Goal: Task Accomplishment & Management: Manage account settings

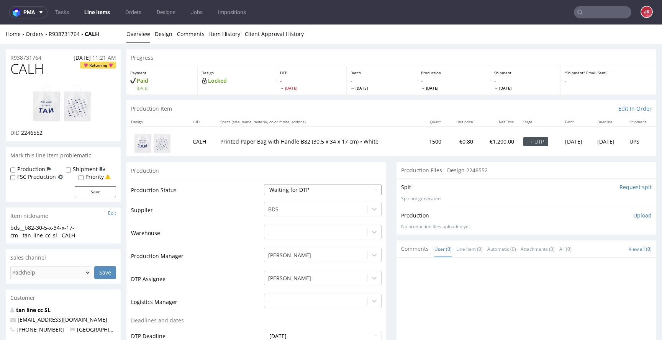
click at [290, 188] on select "Waiting for Artwork Waiting for Diecut Waiting for Mockup Waiting for DTP Waiti…" at bounding box center [323, 190] width 118 height 11
select select "dtp_in_process"
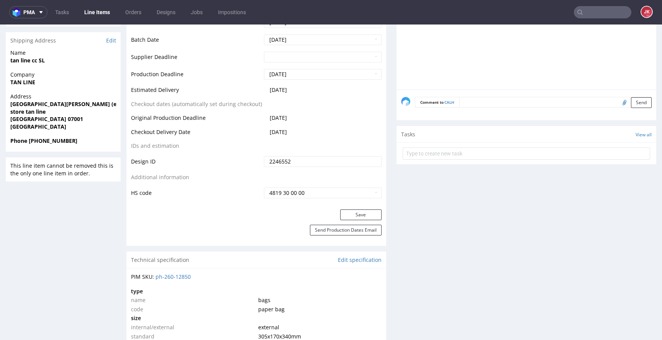
scroll to position [452, 0]
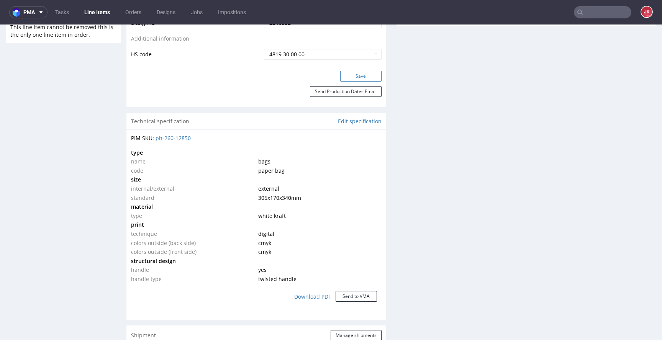
click at [357, 74] on button "Save" at bounding box center [360, 76] width 41 height 11
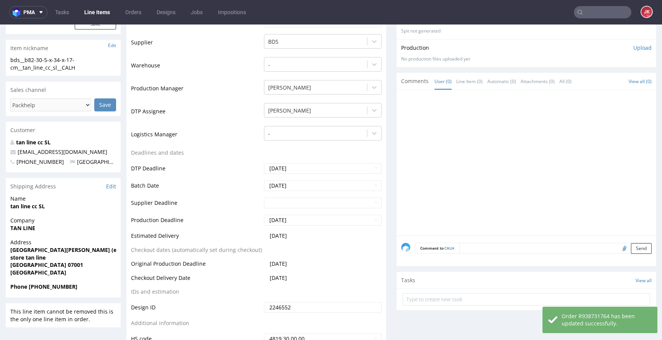
scroll to position [0, 0]
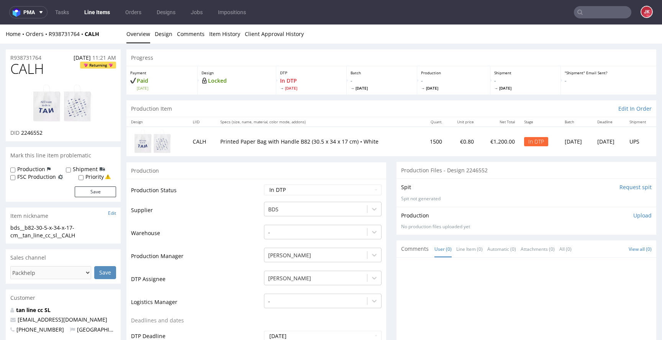
click at [232, 188] on td "Production Status" at bounding box center [196, 192] width 131 height 17
drag, startPoint x: 85, startPoint y: 235, endPoint x: 4, endPoint y: 229, distance: 81.0
copy div "bds__b82-30-5-x-34-x-17-cm__tan_line_cc_sl__CALH"
click at [201, 235] on td "Warehouse" at bounding box center [196, 235] width 131 height 23
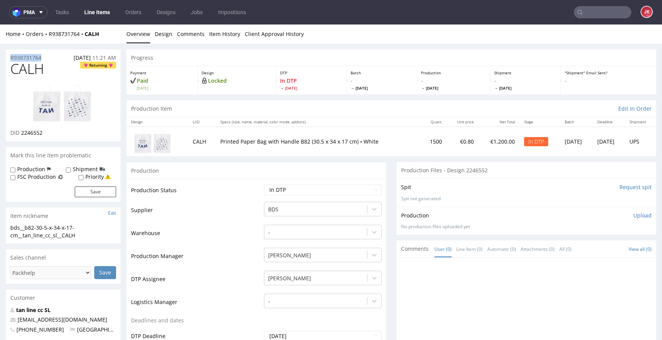
drag, startPoint x: 51, startPoint y: 57, endPoint x: 15, endPoint y: 62, distance: 36.8
copy p "R938731764"
drag, startPoint x: 21, startPoint y: 134, endPoint x: 69, endPoint y: 130, distance: 47.7
click at [69, 130] on div "DID 2246552" at bounding box center [63, 133] width 106 height 8
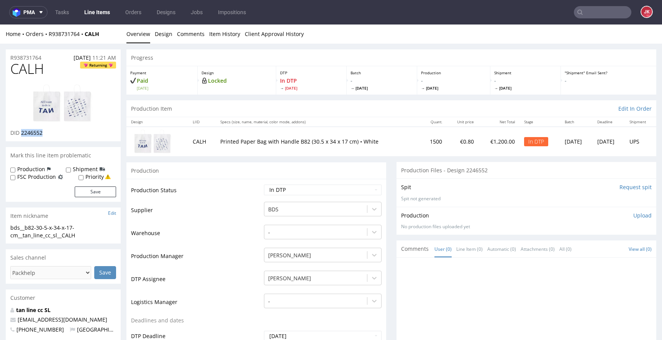
copy span "2246552"
click at [633, 215] on p "Upload" at bounding box center [642, 216] width 18 height 8
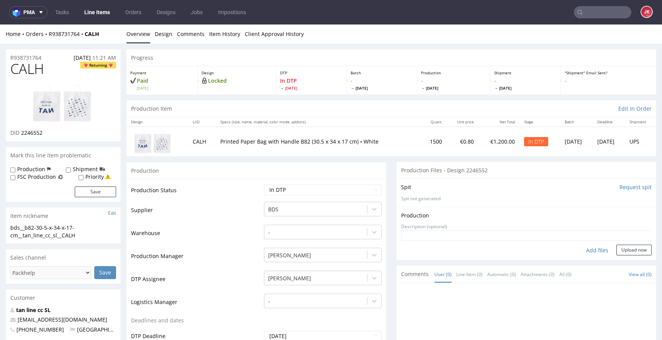
click at [585, 251] on div "Add files" at bounding box center [597, 250] width 38 height 11
type input "C:\fakepath\bds__b82-30-5-x-34-x-17-cm__tan_line_cc_sl__CALH__d2246552__oR93873…"
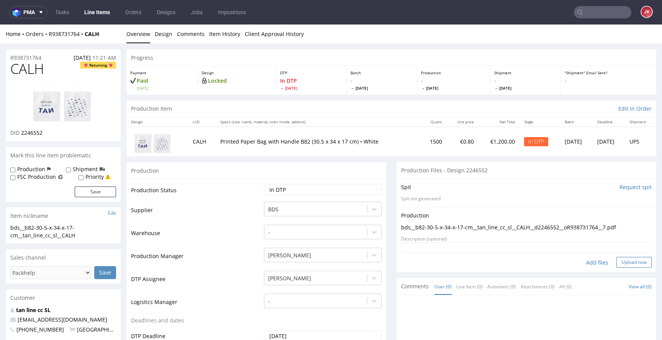
click at [617, 259] on button "Upload now" at bounding box center [633, 262] width 35 height 11
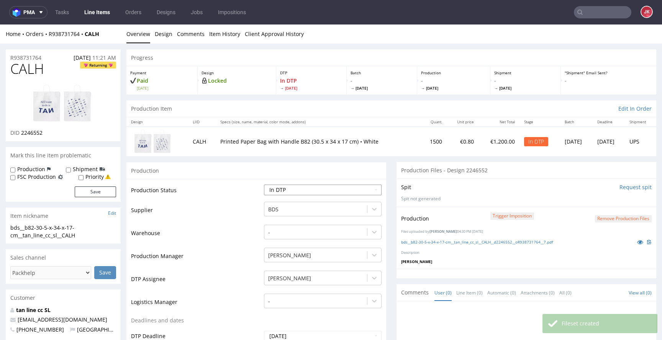
click at [326, 192] on select "Waiting for Artwork Waiting for Diecut Waiting for Mockup Waiting for DTP Waiti…" at bounding box center [323, 190] width 118 height 11
select select "dtp_waiting_for_double_check"
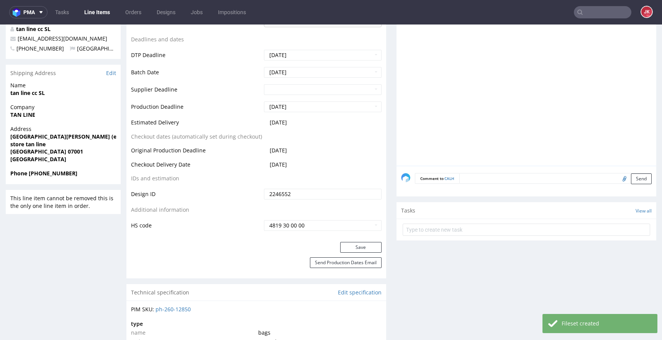
scroll to position [336, 0]
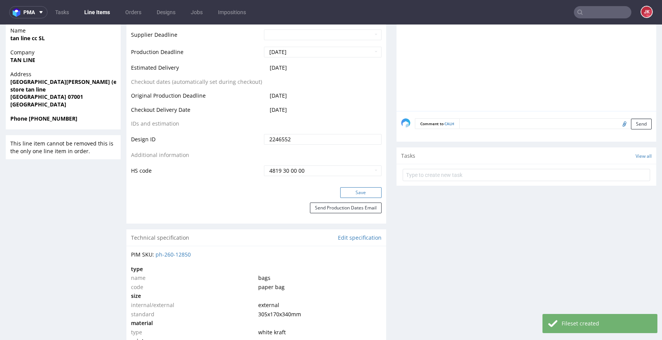
click at [363, 194] on button "Save" at bounding box center [360, 192] width 41 height 11
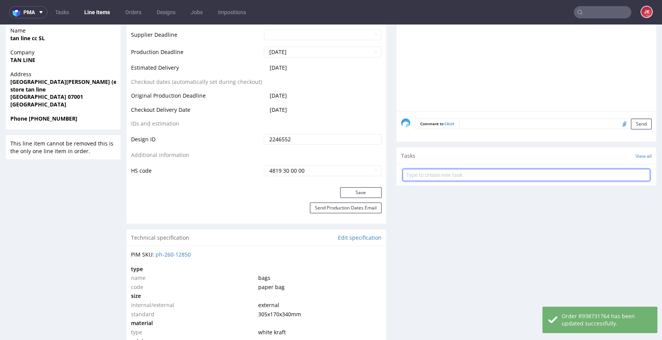
click at [421, 175] on input "text" at bounding box center [526, 175] width 247 height 12
type input "dc"
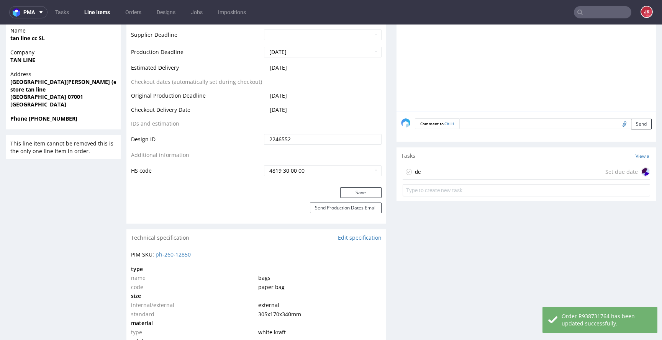
click at [429, 166] on div "dc Set due date" at bounding box center [526, 171] width 247 height 15
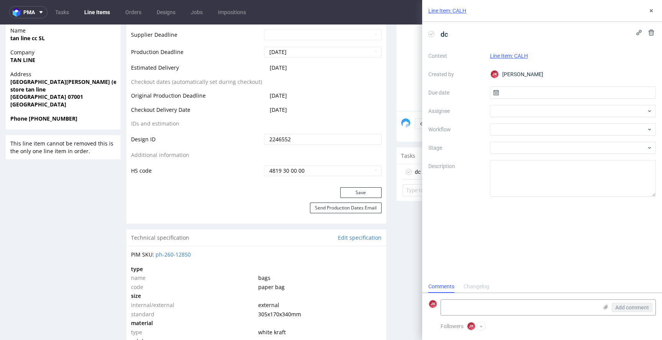
scroll to position [6, 0]
click at [508, 89] on input "text" at bounding box center [573, 93] width 166 height 12
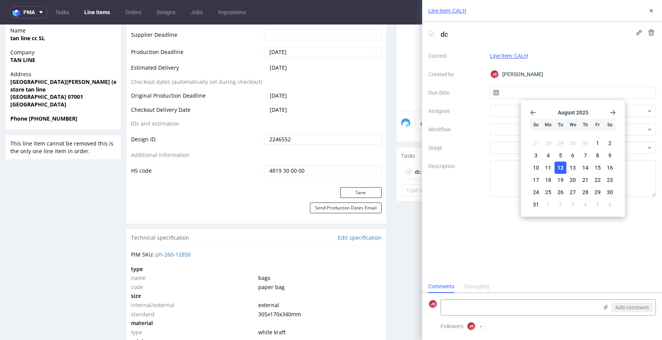
click at [561, 169] on span "12" at bounding box center [560, 168] width 6 height 8
type input "12/08/2025"
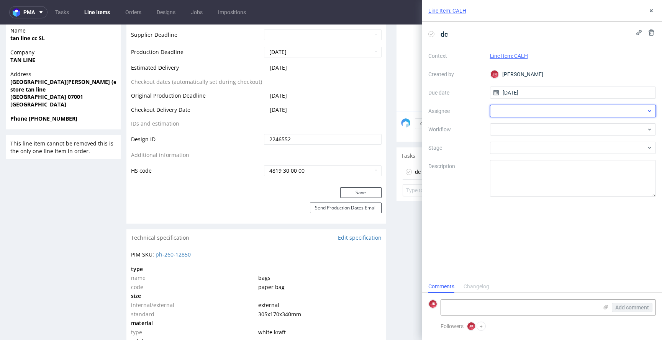
click at [513, 109] on div at bounding box center [573, 111] width 166 height 12
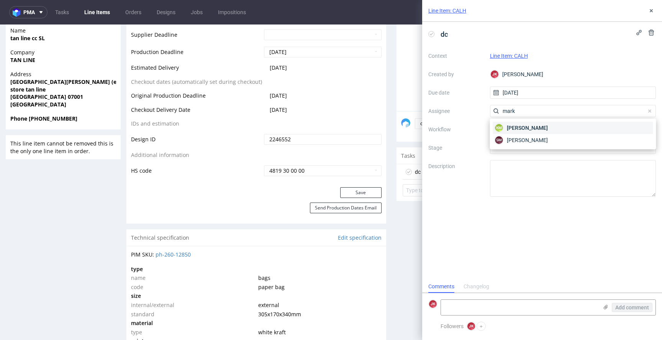
type input "mark"
click at [516, 128] on span "Karol Markowski" at bounding box center [527, 128] width 41 height 8
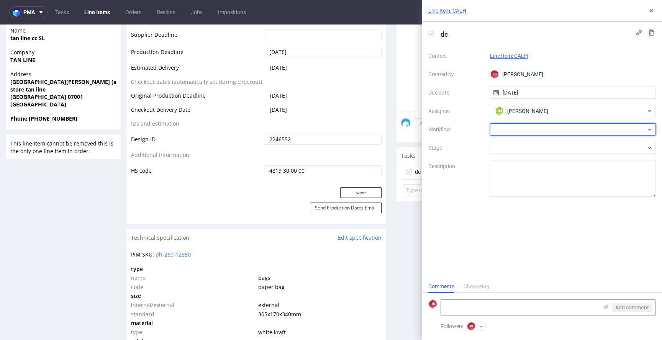
click at [516, 129] on div at bounding box center [573, 129] width 166 height 12
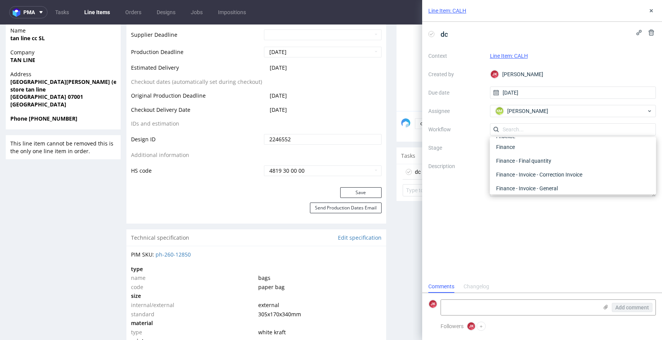
scroll to position [0, 0]
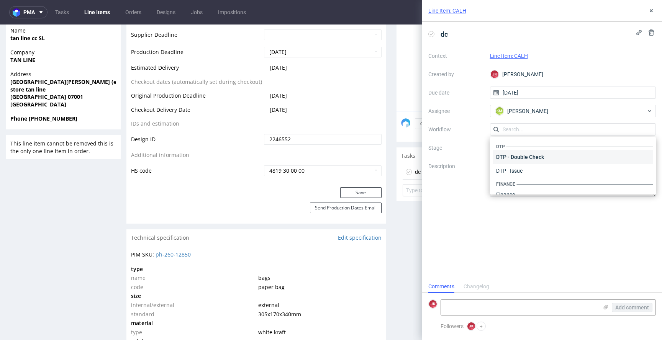
click at [520, 151] on div "DTP - Double Check" at bounding box center [573, 157] width 160 height 14
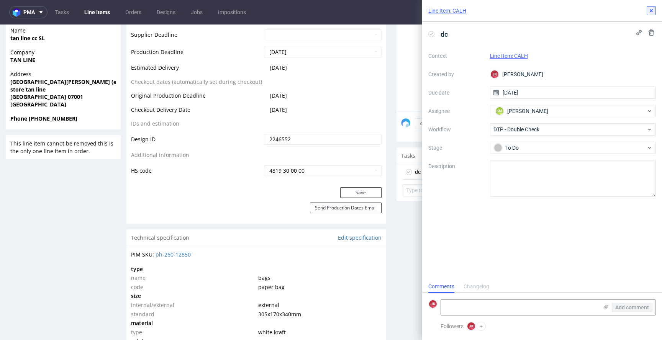
click at [647, 11] on button at bounding box center [651, 10] width 9 height 9
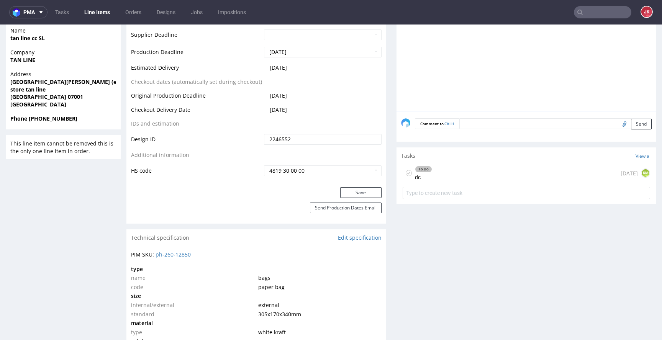
click at [385, 181] on div "Progress Payment Paid Thu 07 Aug Design Locked DTP Waiting for DTP Double Check…" at bounding box center [391, 290] width 530 height 1155
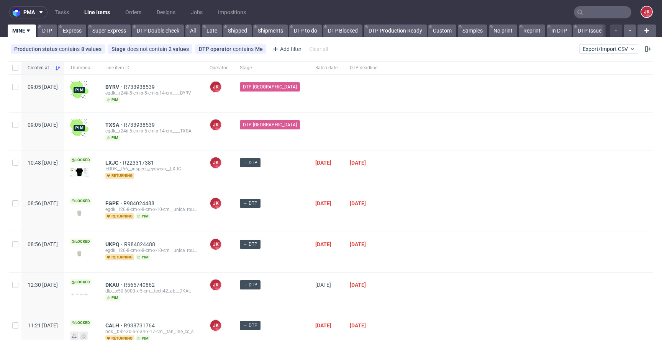
scroll to position [41, 0]
click at [420, 197] on div at bounding box center [518, 211] width 269 height 40
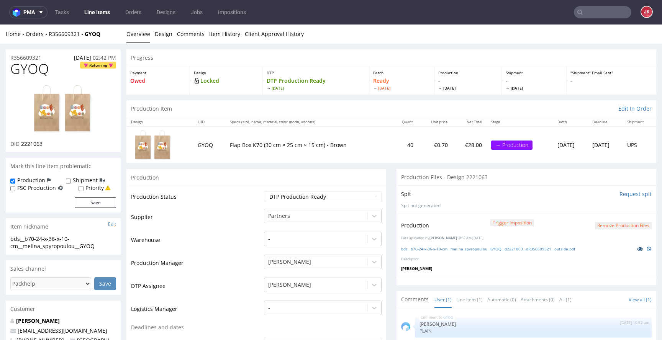
click at [637, 247] on icon at bounding box center [640, 248] width 6 height 5
click at [337, 193] on select "Waiting for Artwork Waiting for Diecut Waiting for Mockup Waiting for DTP Waiti…" at bounding box center [323, 197] width 118 height 11
select select "dtp_ca_needed"
click at [227, 34] on link "Item History" at bounding box center [224, 34] width 31 height 19
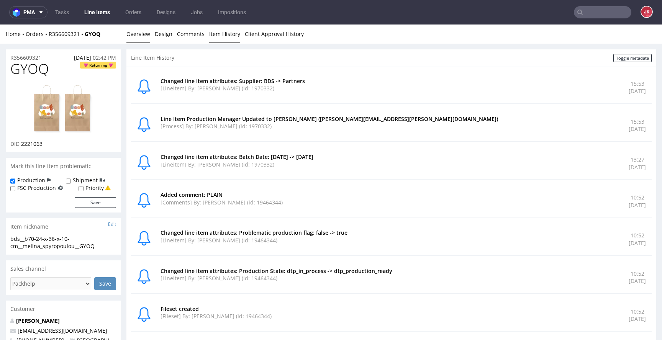
click at [142, 34] on link "Overview" at bounding box center [138, 34] width 24 height 19
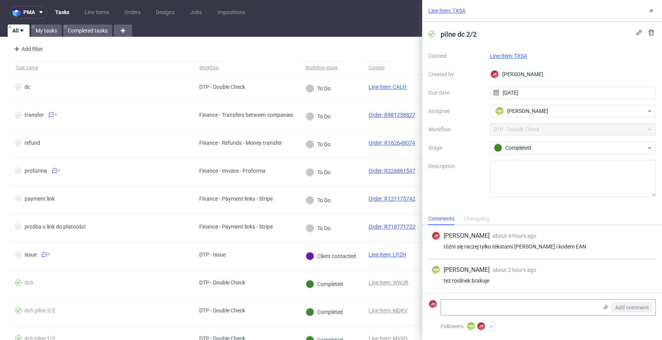
click at [500, 57] on link "Line Item: TXSA" at bounding box center [508, 56] width 37 height 6
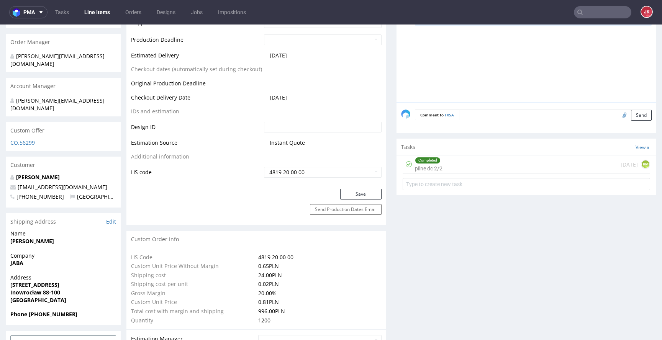
scroll to position [353, 0]
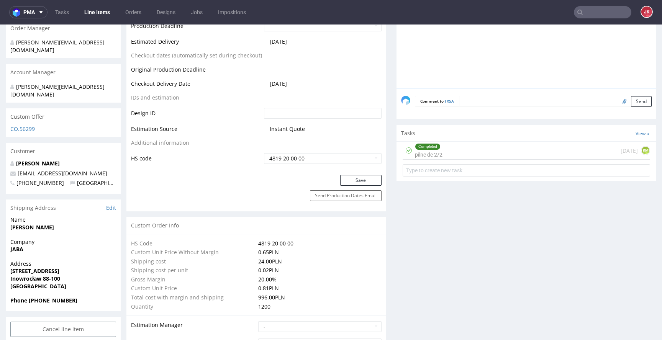
click at [428, 152] on div "Completed pilne dc 2/2" at bounding box center [429, 151] width 28 height 18
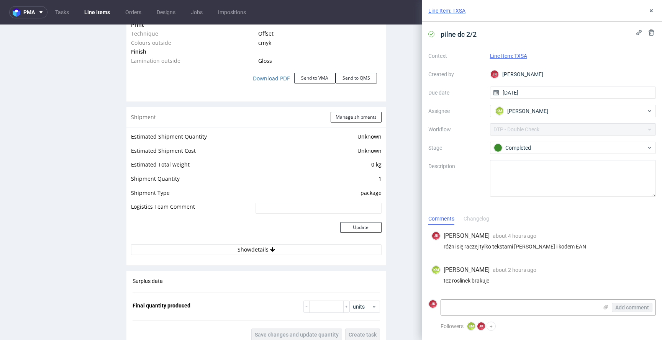
scroll to position [1087, 0]
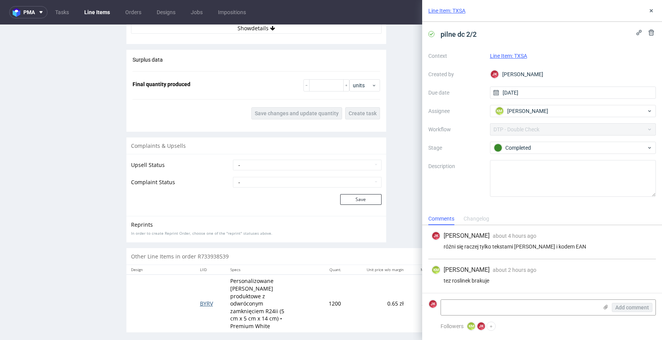
click at [203, 302] on span "BYRV" at bounding box center [206, 303] width 13 height 7
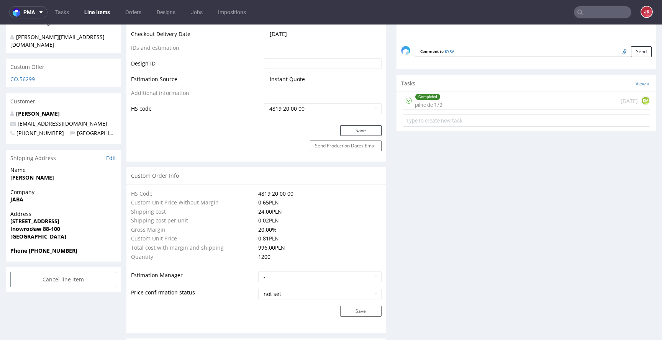
scroll to position [390, 0]
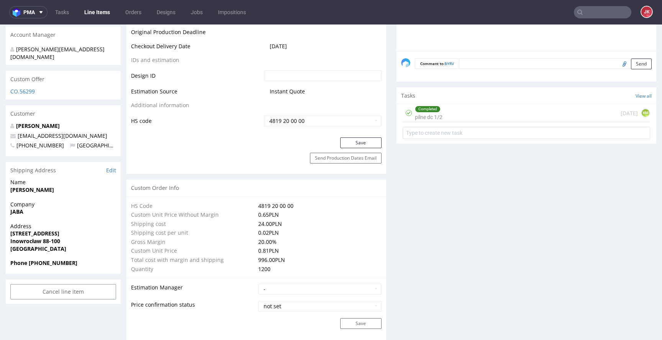
click at [433, 111] on div "Completed" at bounding box center [427, 109] width 25 height 6
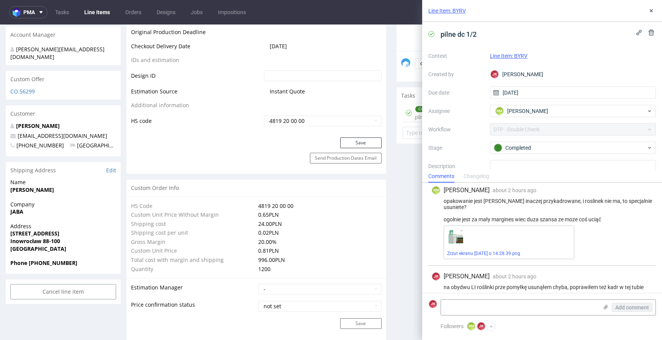
scroll to position [44, 0]
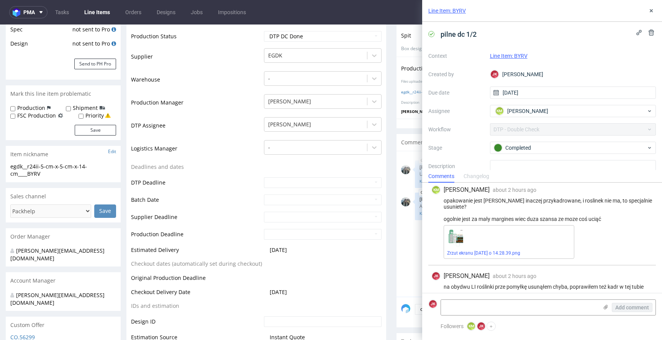
scroll to position [0, 0]
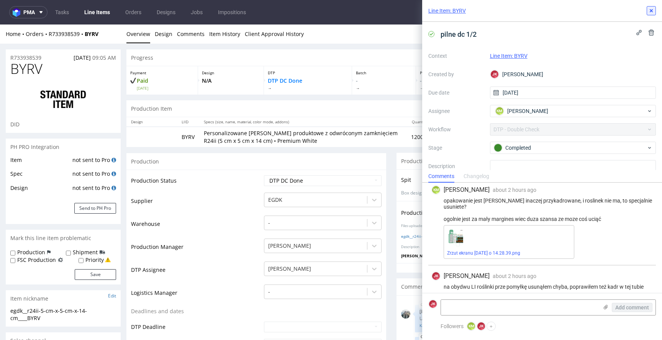
click at [652, 13] on icon at bounding box center [651, 11] width 6 height 6
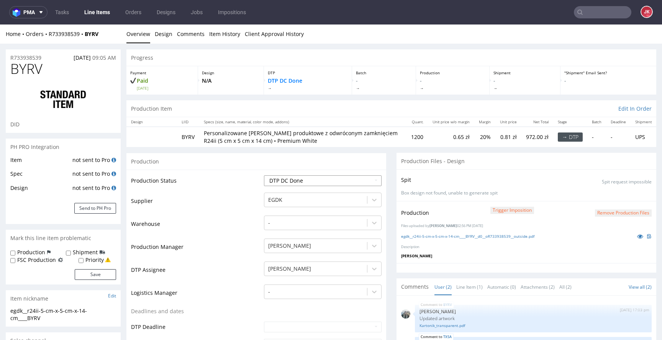
click at [326, 177] on select "Waiting for Artwork Waiting for Diecut Waiting for Mockup Waiting for DTP Waiti…" at bounding box center [323, 180] width 118 height 11
select select "dtp_ca_needed"
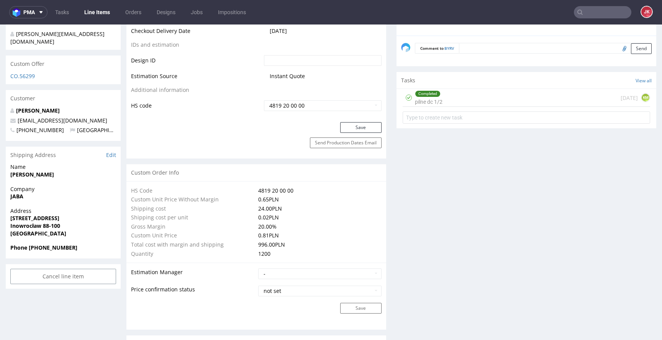
scroll to position [413, 0]
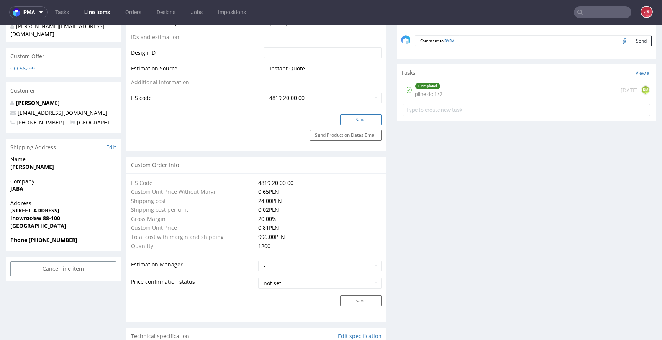
click at [355, 123] on button "Save" at bounding box center [360, 120] width 41 height 11
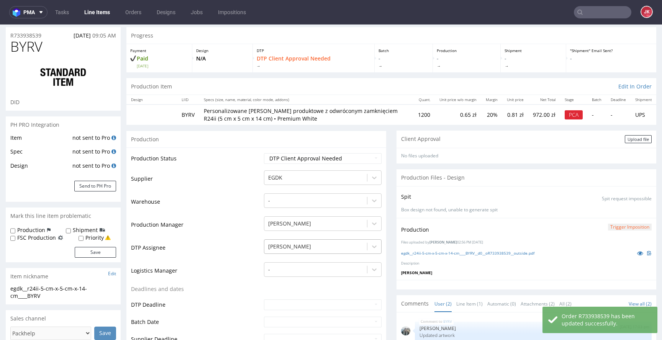
scroll to position [0, 0]
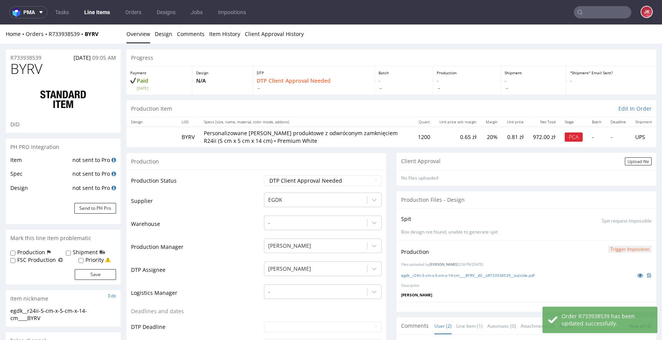
click at [30, 253] on label "Production" at bounding box center [31, 253] width 28 height 8
click at [15, 253] on input "Production" at bounding box center [12, 253] width 5 height 6
checkbox input "true"
click at [93, 273] on button "Save" at bounding box center [95, 274] width 41 height 11
click at [625, 161] on div "Upload file" at bounding box center [638, 161] width 27 height 8
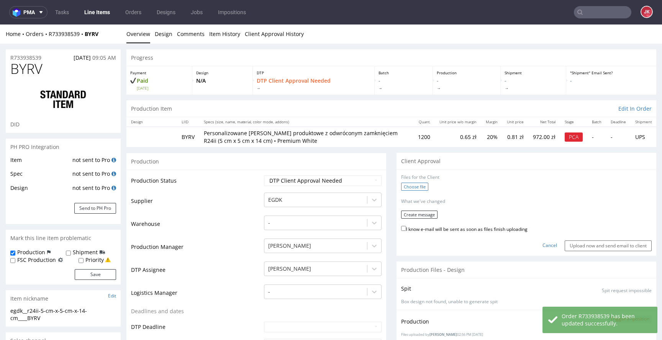
click at [412, 187] on label "Choose file" at bounding box center [414, 187] width 27 height 8
click at [0, 25] on input "Choose file" at bounding box center [0, 25] width 0 height 0
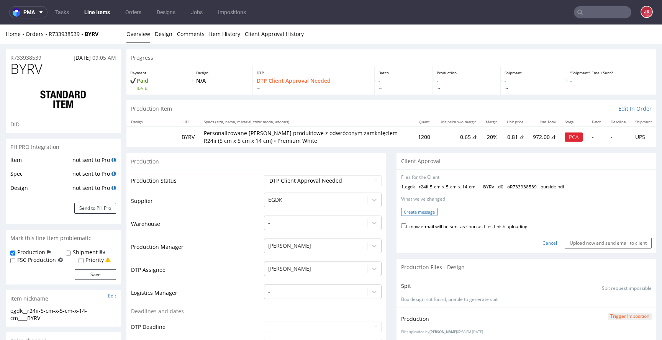
click at [412, 213] on button "Create message" at bounding box center [419, 212] width 36 height 8
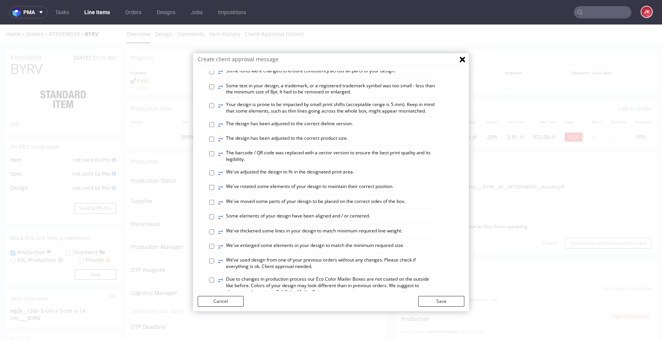
scroll to position [153, 0]
click at [285, 115] on label "⥂ Your design is prone to be impacted by small print shifts (acceptable range i…" at bounding box center [326, 108] width 217 height 13
click at [214, 109] on input "⥂ Your design is prone to be impacted by small print shifts (acceptable range i…" at bounding box center [211, 106] width 5 height 5
checkbox input "true"
click at [266, 222] on label "⥂ Some elements of your design have been aligned and / or centered." at bounding box center [294, 218] width 152 height 8
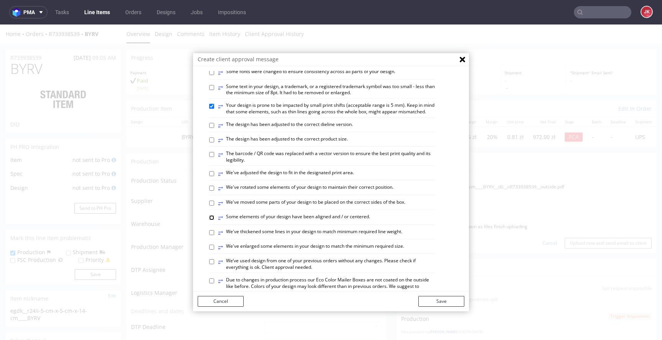
click at [214, 220] on input "⥂ Some elements of your design have been aligned and / or centered." at bounding box center [211, 217] width 5 height 5
checkbox input "true"
click at [429, 303] on button "Save" at bounding box center [441, 301] width 46 height 11
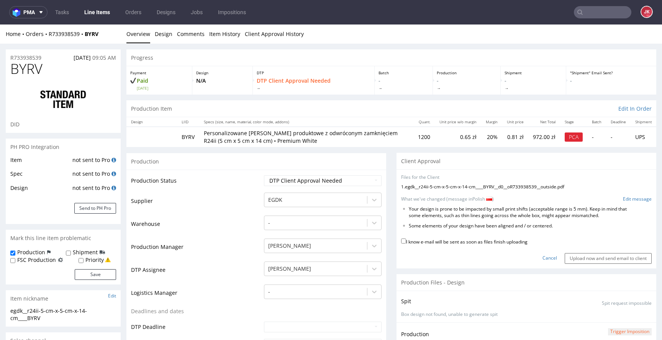
click at [610, 199] on div "What we've changed (message in Polish ) Edit message" at bounding box center [526, 199] width 251 height 7
click at [623, 199] on link "Edit message" at bounding box center [637, 199] width 29 height 7
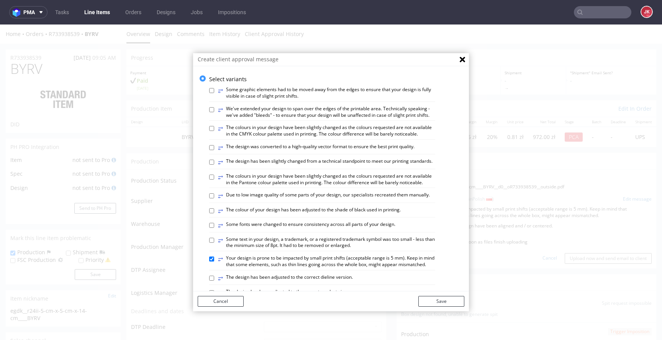
click at [247, 112] on label "⥂ We've extended your design to span over the edges of the printable area. Tech…" at bounding box center [326, 112] width 217 height 13
click at [214, 112] on input "⥂ We've extended your design to span over the edges of the printable area. Tech…" at bounding box center [211, 109] width 5 height 5
checkbox input "true"
click at [425, 302] on button "Save" at bounding box center [441, 301] width 46 height 11
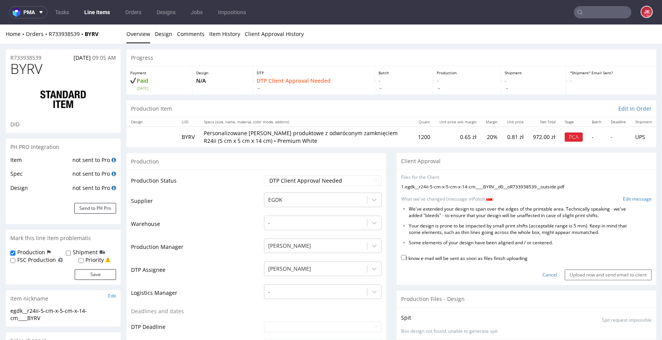
click at [432, 259] on label "I know e-mail will be sent as soon as files finish uploading" at bounding box center [464, 258] width 126 height 8
click at [406, 259] on input "I know e-mail will be sent as soon as files finish uploading" at bounding box center [403, 257] width 5 height 5
checkbox input "true"
click at [585, 276] on input "Upload now and send email to client" at bounding box center [608, 275] width 87 height 11
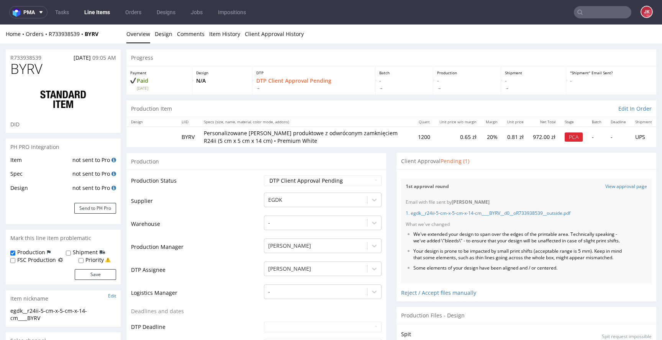
scroll to position [0, 0]
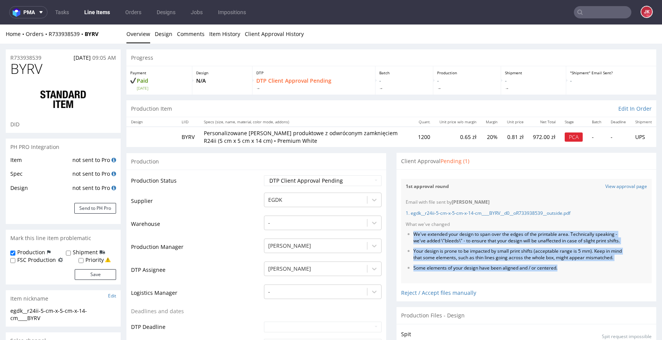
drag, startPoint x: 408, startPoint y: 234, endPoint x: 574, endPoint y: 279, distance: 171.1
click at [574, 271] on ul "We've extended your design to span over the edges of the printable area. Techni…" at bounding box center [526, 251] width 241 height 40
copy ul "We've extended your design to span over the edges of the printable area. Techni…"
click at [574, 272] on li "Some elements of your design have been aligned and / or centered." at bounding box center [518, 268] width 210 height 7
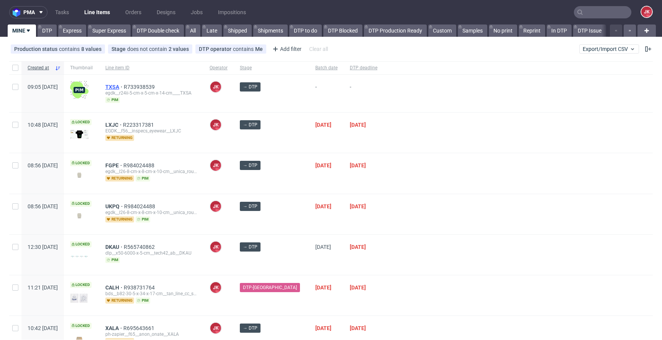
click at [124, 88] on span "TXSA" at bounding box center [114, 87] width 18 height 6
click at [384, 224] on div at bounding box center [518, 214] width 269 height 40
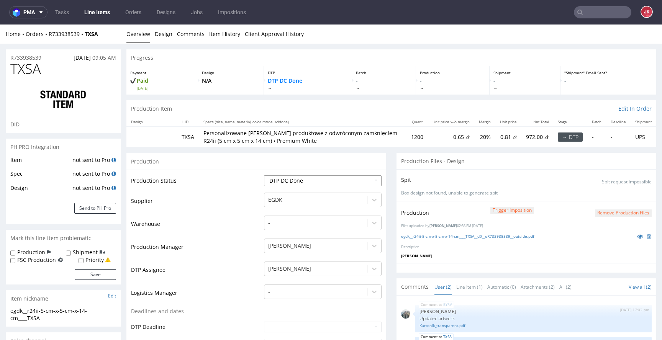
click at [307, 182] on select "Waiting for Artwork Waiting for Diecut Waiting for Mockup Waiting for DTP Waiti…" at bounding box center [323, 180] width 118 height 11
select select "dtp_ca_needed"
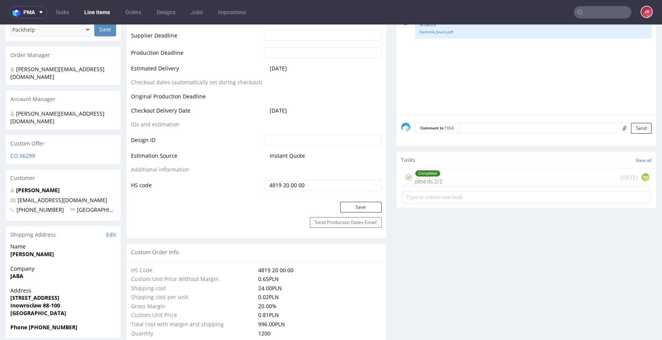
scroll to position [340, 0]
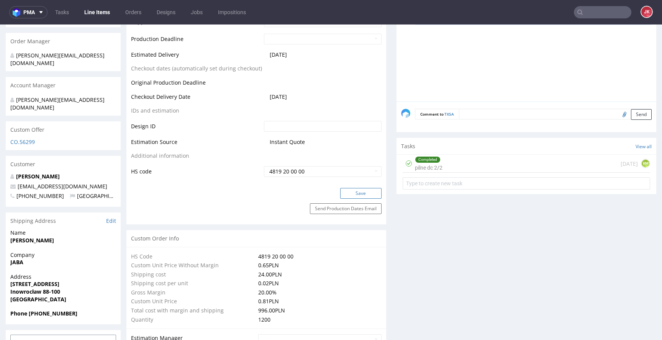
click at [350, 191] on button "Save" at bounding box center [360, 193] width 41 height 11
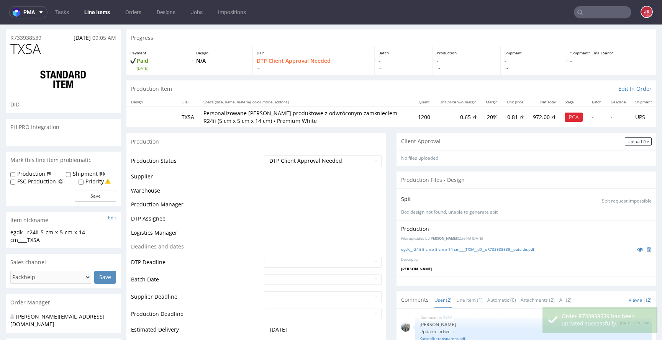
scroll to position [0, 0]
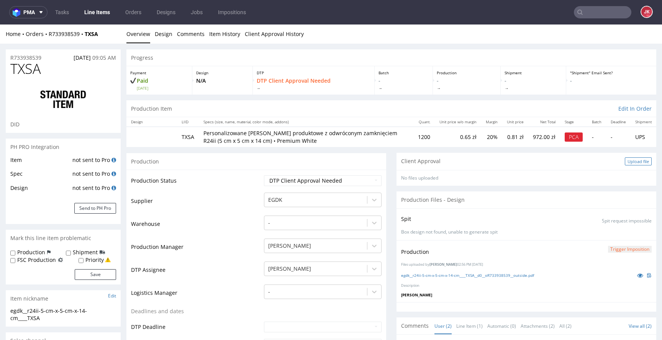
click at [625, 163] on div "Upload file" at bounding box center [638, 161] width 27 height 8
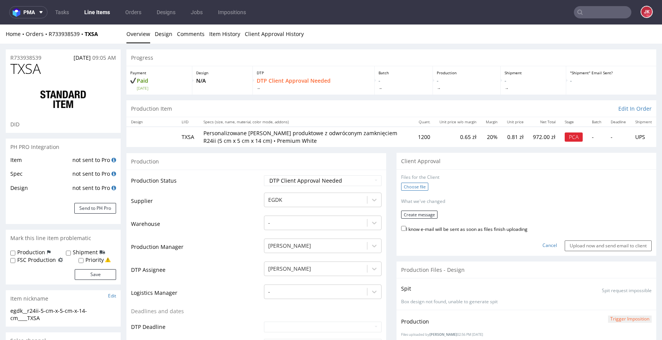
click at [421, 186] on label "Choose file" at bounding box center [414, 187] width 27 height 8
click at [0, 25] on input "Choose file" at bounding box center [0, 25] width 0 height 0
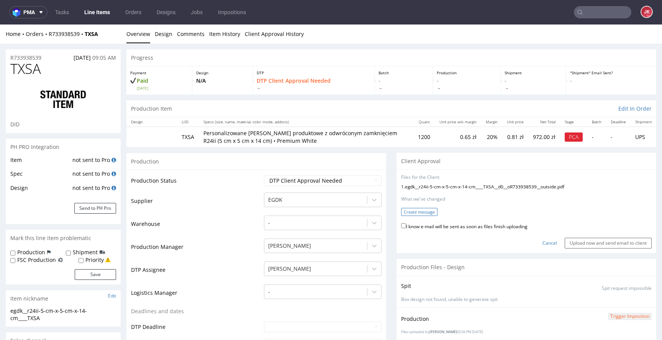
click at [429, 214] on button "Create message" at bounding box center [419, 212] width 36 height 8
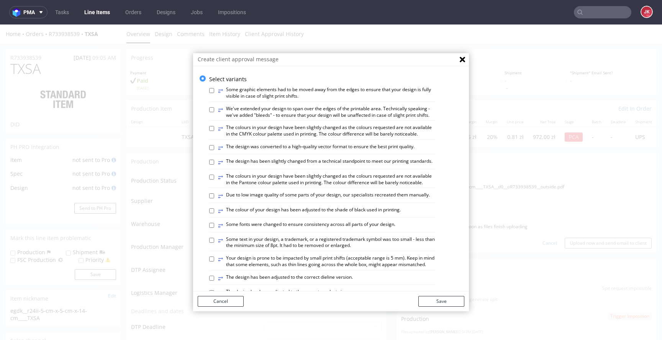
click at [289, 111] on label "⥂ We've extended your design to span over the edges of the printable area. Tech…" at bounding box center [326, 112] width 217 height 13
click at [214, 111] on input "⥂ We've extended your design to span over the edges of the printable area. Tech…" at bounding box center [211, 109] width 5 height 5
checkbox input "true"
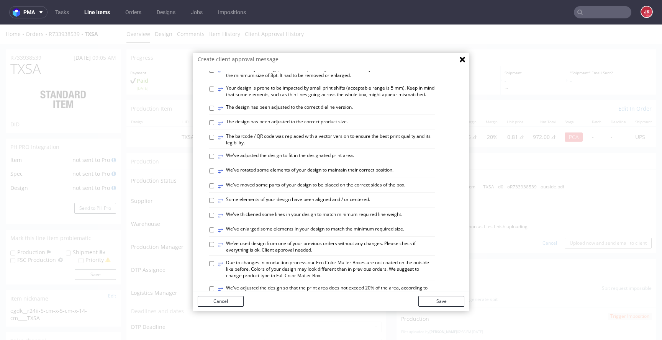
scroll to position [170, 0]
click at [278, 205] on label "⥂ Some elements of your design have been aligned and / or centered." at bounding box center [294, 200] width 152 height 8
click at [214, 203] on input "⥂ Some elements of your design have been aligned and / or centered." at bounding box center [211, 200] width 5 height 5
checkbox input "true"
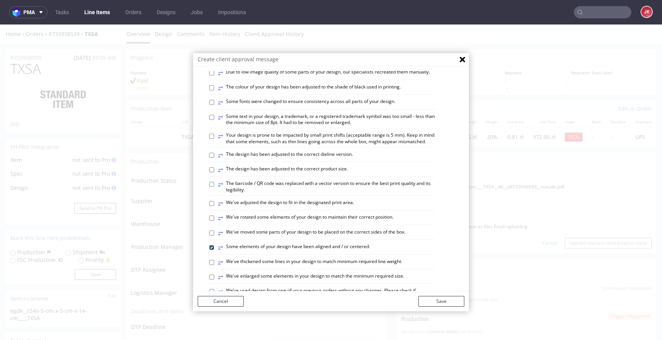
scroll to position [122, 0]
click at [293, 146] on label "⥂ Your design is prone to be impacted by small print shifts (acceptable range i…" at bounding box center [326, 139] width 217 height 13
click at [214, 139] on input "⥂ Your design is prone to be impacted by small print shifts (acceptable range i…" at bounding box center [211, 136] width 5 height 5
checkbox input "true"
click at [440, 299] on button "Save" at bounding box center [441, 301] width 46 height 11
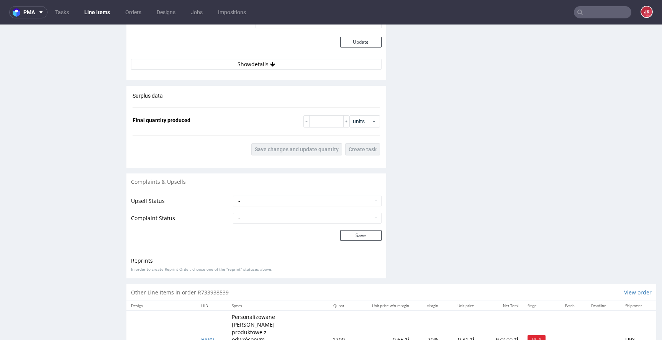
scroll to position [1094, 0]
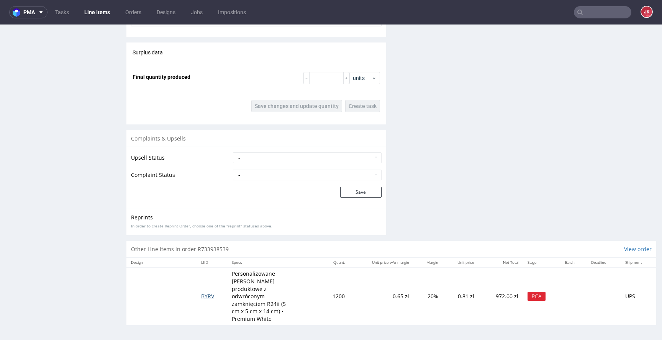
click at [204, 293] on span "BYRV" at bounding box center [207, 296] width 13 height 7
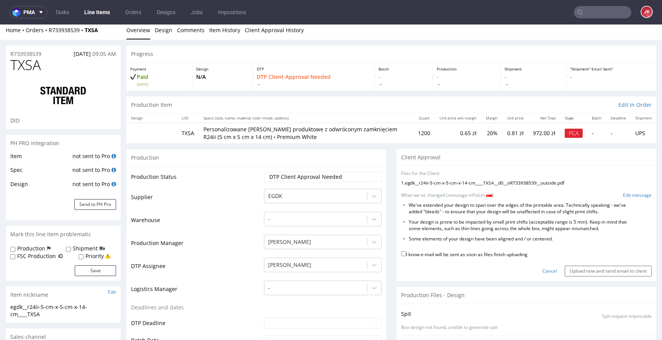
scroll to position [0, 0]
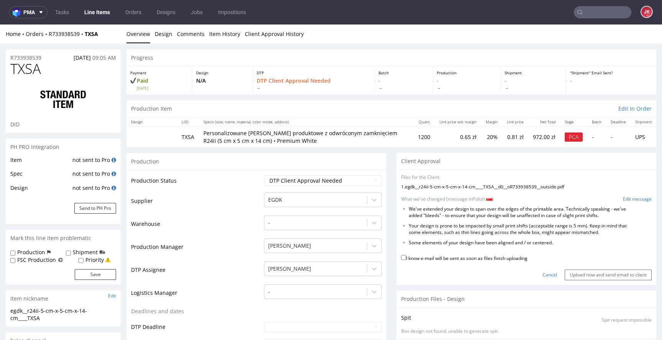
click at [429, 262] on div "I know e-mail will be sent as soon as files finish uploading" at bounding box center [526, 259] width 251 height 10
click at [429, 261] on label "I know e-mail will be sent as soon as files finish uploading" at bounding box center [464, 258] width 126 height 8
click at [406, 260] on input "I know e-mail will be sent as soon as files finish uploading" at bounding box center [403, 257] width 5 height 5
checkbox input "true"
click at [608, 280] on input "Upload now and send email to client" at bounding box center [608, 275] width 87 height 11
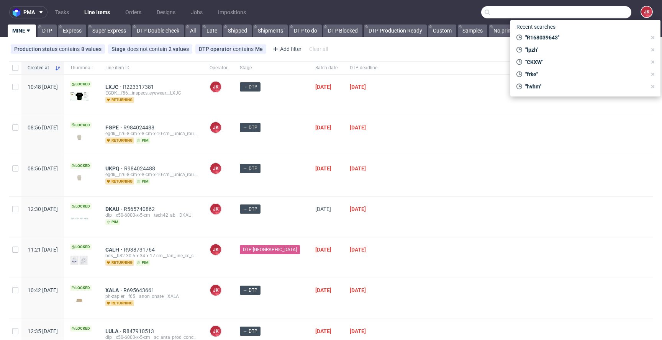
click at [588, 13] on input "text" at bounding box center [556, 12] width 150 height 12
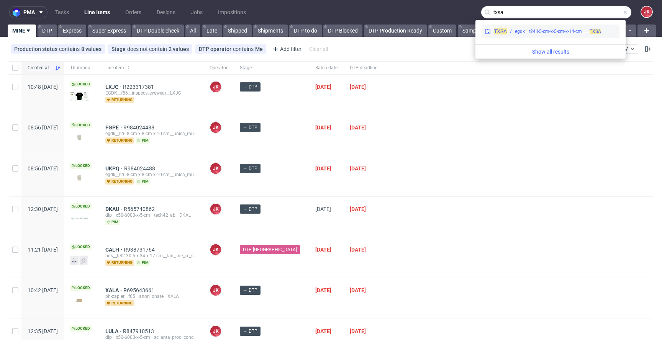
type input "txsa"
click at [545, 33] on div "egdk__r24ii-5-cm-x-5-cm-x-14-cm____ TXSA" at bounding box center [558, 31] width 86 height 7
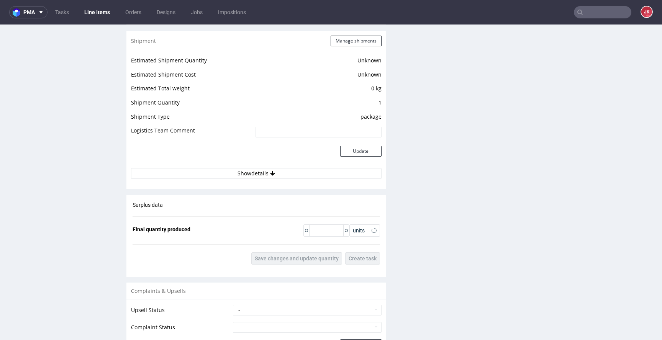
scroll to position [1087, 0]
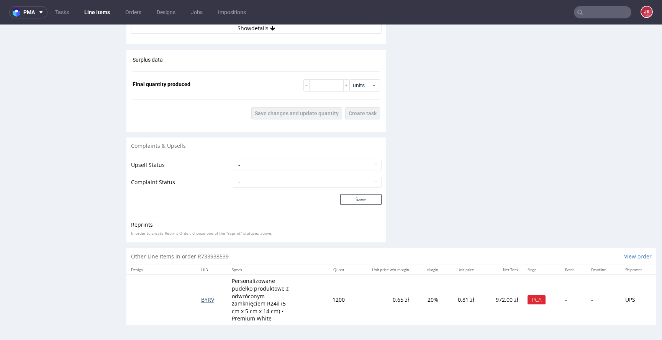
click at [201, 300] on span "BYRV" at bounding box center [207, 299] width 13 height 7
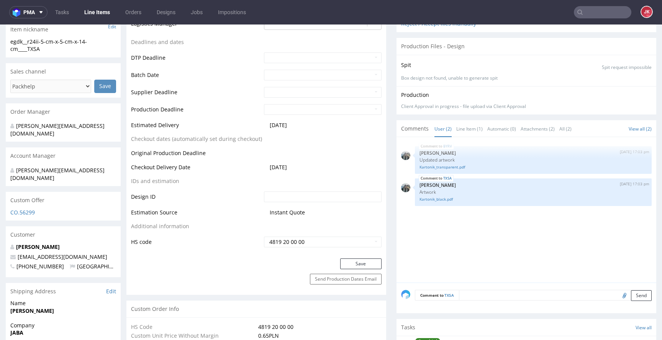
scroll to position [0, 0]
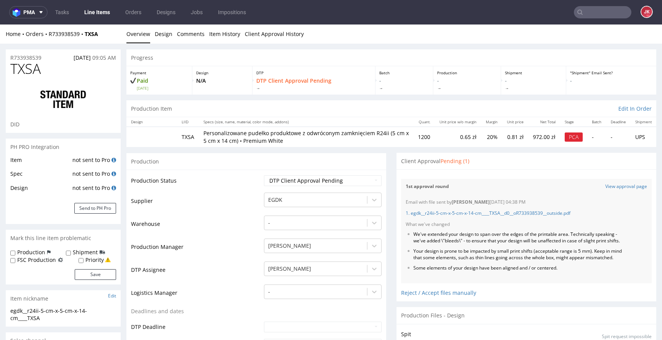
click at [106, 14] on link "Line Items" at bounding box center [97, 12] width 35 height 12
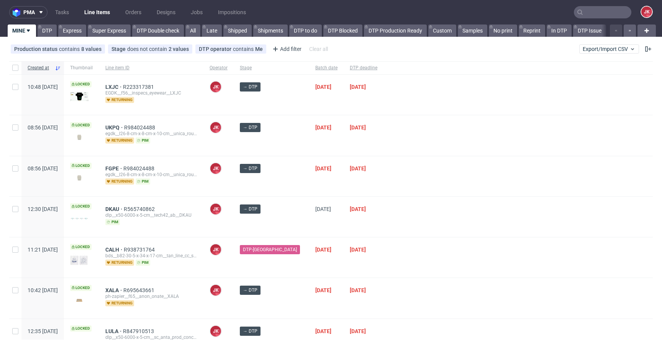
click at [344, 181] on div "11/08/2025" at bounding box center [364, 176] width 40 height 40
click at [344, 176] on div "11/08/2025" at bounding box center [364, 176] width 40 height 40
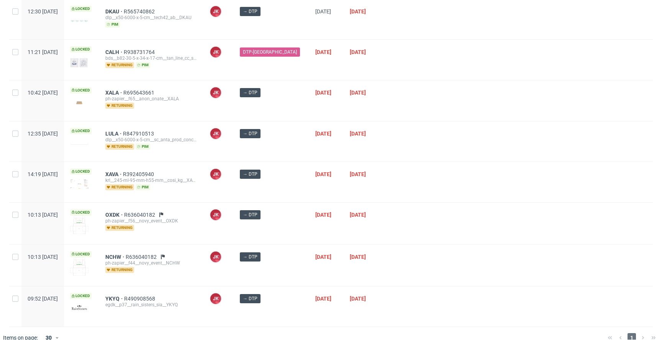
scroll to position [208, 0]
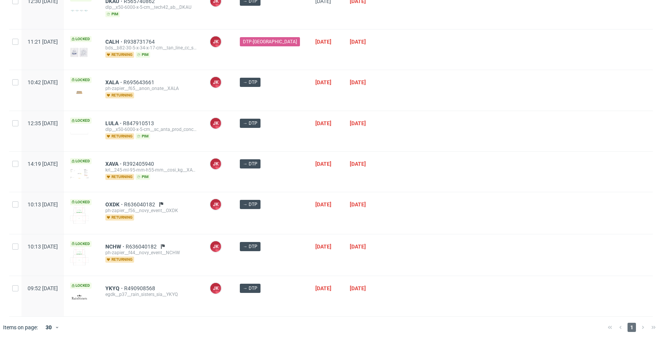
click at [332, 179] on div "12/08/2025" at bounding box center [326, 172] width 34 height 40
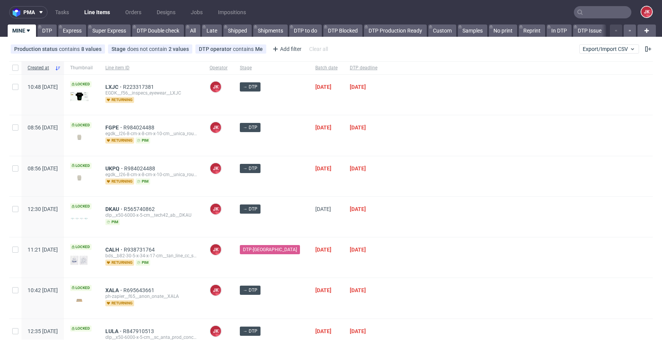
click at [292, 188] on div "→ DTP" at bounding box center [271, 176] width 75 height 40
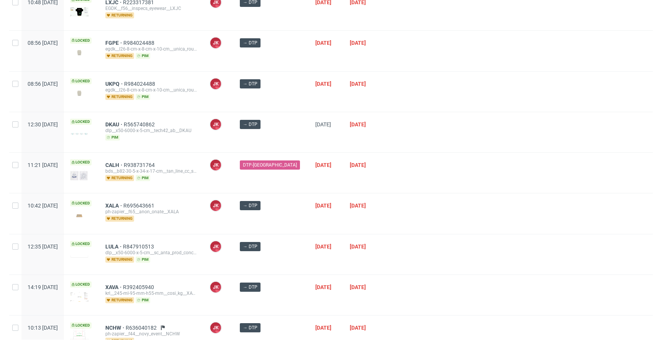
scroll to position [103, 0]
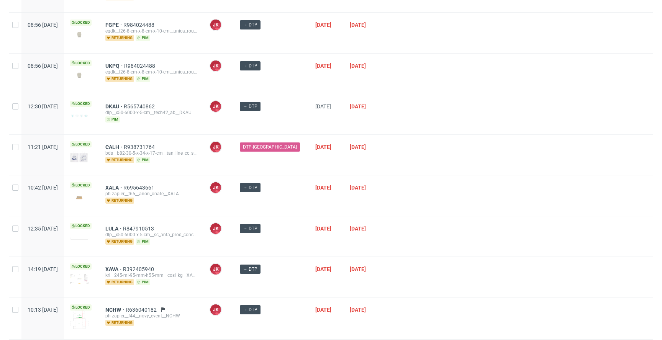
click at [409, 126] on div at bounding box center [518, 114] width 269 height 40
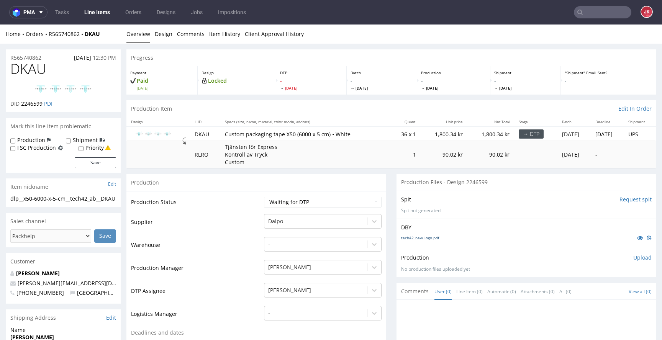
click at [409, 238] on link "tech42_new_logo.pdf" at bounding box center [420, 237] width 38 height 5
click at [246, 196] on td "Production Status" at bounding box center [196, 204] width 131 height 17
click at [290, 198] on select "Waiting for Artwork Waiting for Diecut Waiting for Mockup Waiting for DTP Waiti…" at bounding box center [323, 202] width 118 height 11
select select "dtp_in_process"
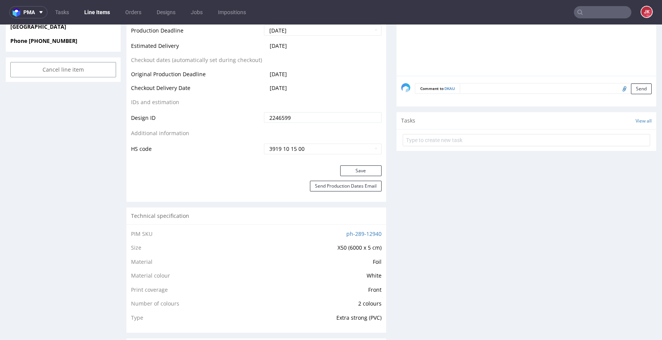
scroll to position [471, 0]
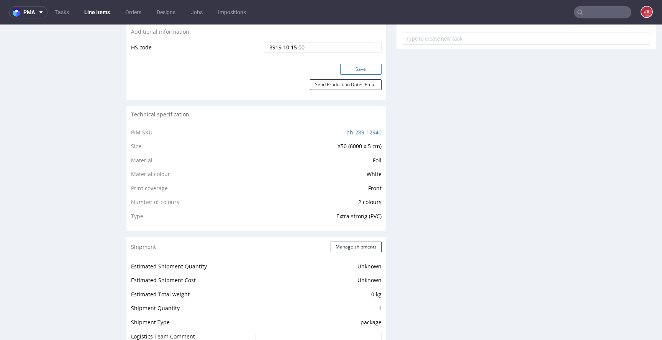
click at [354, 67] on button "Save" at bounding box center [360, 69] width 41 height 11
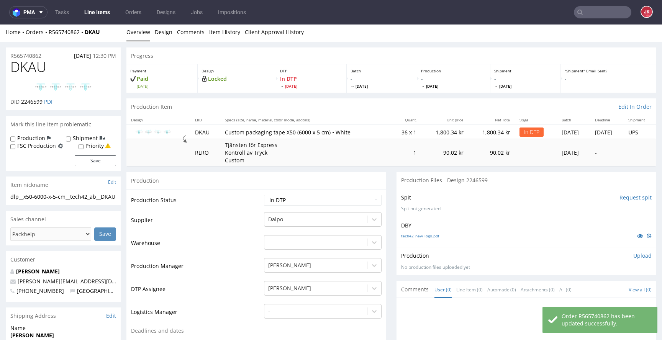
scroll to position [0, 0]
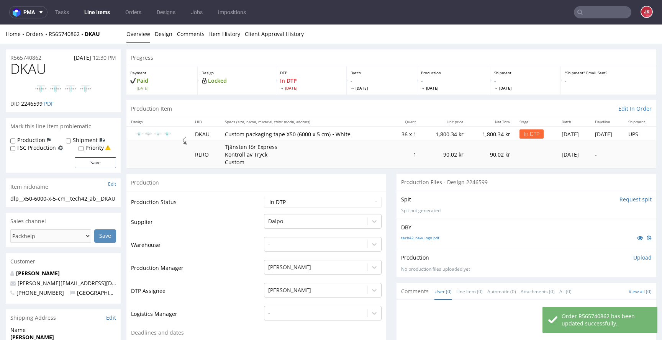
click at [29, 67] on span "DKAU" at bounding box center [28, 68] width 36 height 15
copy span "DKAU"
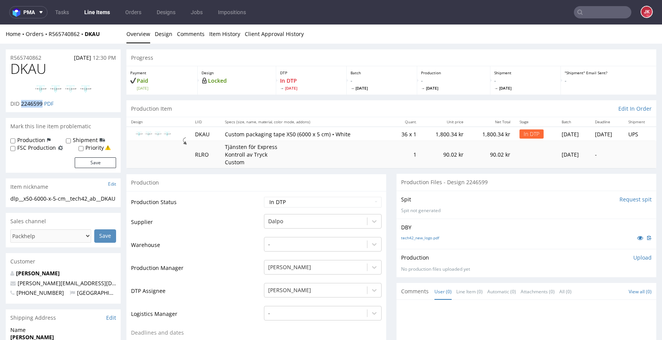
drag, startPoint x: 21, startPoint y: 104, endPoint x: 43, endPoint y: 105, distance: 22.2
click at [43, 105] on span "2246599" at bounding box center [31, 103] width 21 height 7
copy span "2246599"
click at [73, 86] on img at bounding box center [63, 89] width 61 height 10
click at [244, 213] on td "Supplier" at bounding box center [196, 224] width 131 height 23
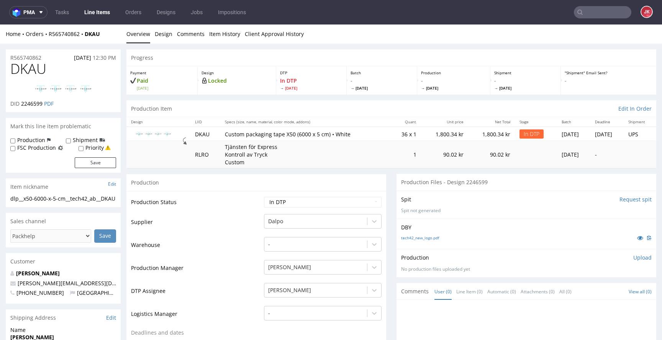
click at [204, 237] on td "Warehouse" at bounding box center [196, 247] width 131 height 23
drag, startPoint x: 84, startPoint y: 207, endPoint x: 0, endPoint y: 198, distance: 84.4
copy div "dlp__x50-6000-x-5-cm__tech42_ab__DKAU"
click at [49, 57] on div "R565740862 06.08.2025 12:30 PM" at bounding box center [63, 55] width 115 height 12
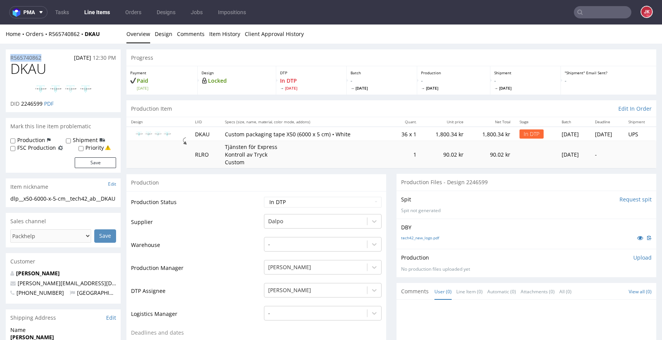
drag, startPoint x: 0, startPoint y: 57, endPoint x: 5, endPoint y: 59, distance: 5.1
copy p "R565740862"
drag, startPoint x: 21, startPoint y: 105, endPoint x: 43, endPoint y: 106, distance: 21.5
click at [43, 106] on span "2246599" at bounding box center [31, 103] width 21 height 7
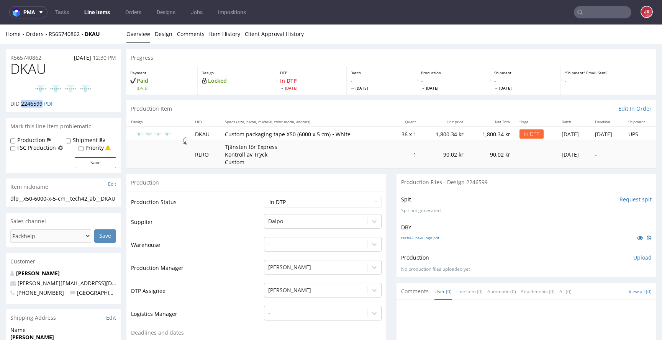
copy span "2246599"
click at [461, 205] on div "Spit Request spit Spit not generated" at bounding box center [527, 205] width 260 height 28
click at [633, 259] on p "Upload" at bounding box center [642, 258] width 18 height 8
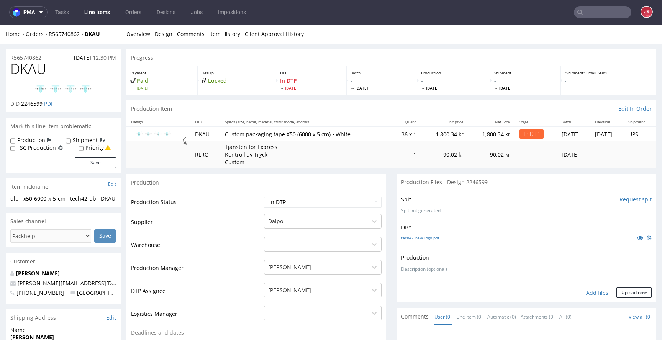
click at [587, 293] on div "Add files" at bounding box center [597, 292] width 38 height 11
type input "C:\fakepath\dlp__x50-6000-x-5-cm__tech42_ab__DKAU__d2246599__oR565740862__2.pdf"
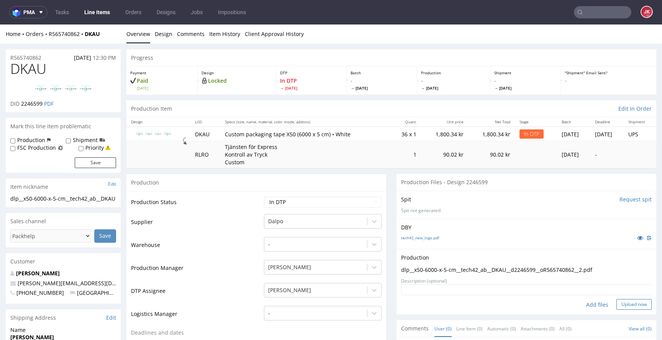
click at [619, 304] on button "Upload now" at bounding box center [633, 304] width 35 height 11
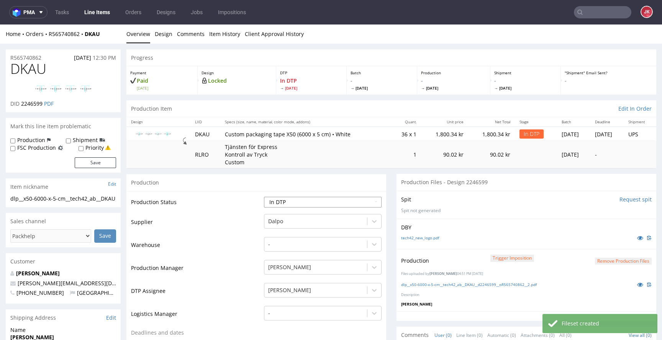
click at [354, 206] on select "Waiting for Artwork Waiting for Diecut Waiting for Mockup Waiting for DTP Waiti…" at bounding box center [323, 202] width 118 height 11
select select "dtp_production_ready"
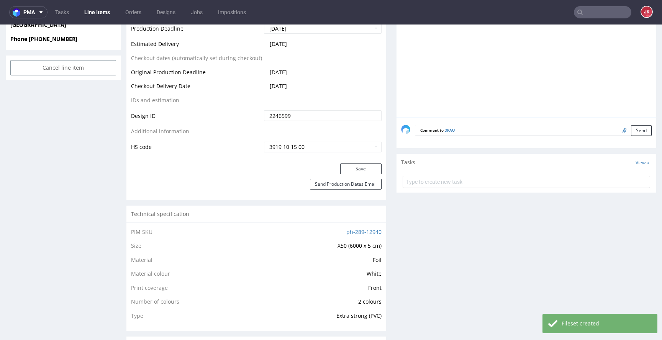
scroll to position [377, 0]
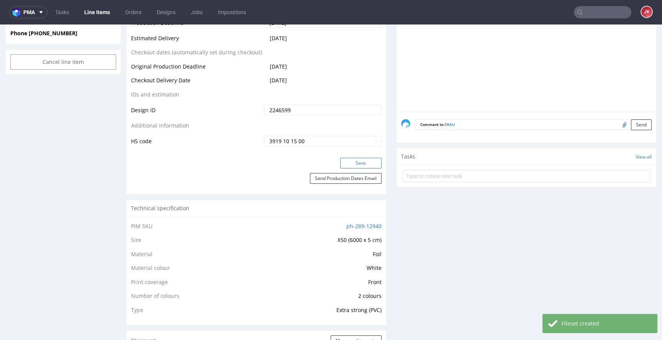
click at [355, 166] on button "Save" at bounding box center [360, 163] width 41 height 11
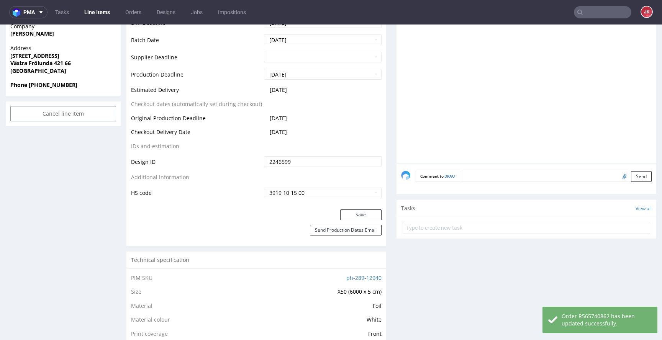
scroll to position [0, 0]
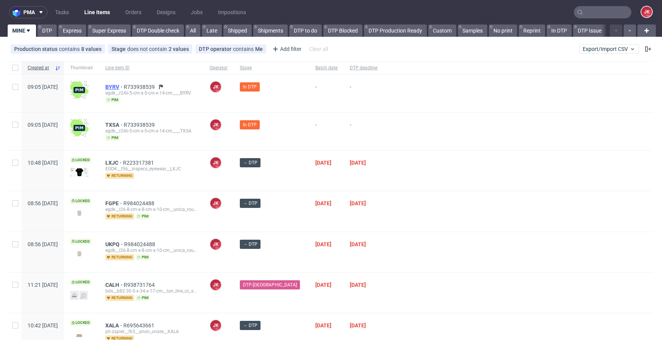
click at [124, 87] on span "BYRV" at bounding box center [114, 87] width 18 height 6
click at [124, 123] on span "TXSA" at bounding box center [114, 125] width 18 height 6
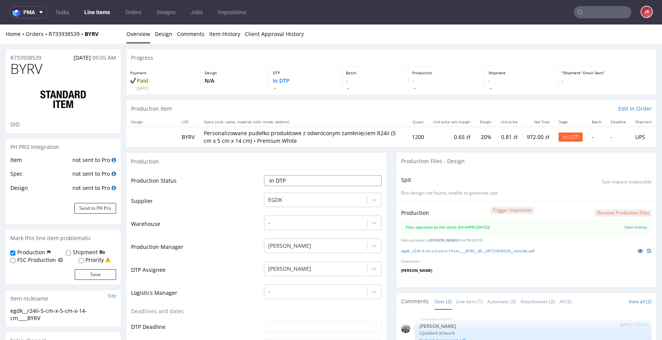
click at [309, 180] on select "Waiting for Artwork Waiting for Diecut Waiting for Mockup Waiting for DTP Waiti…" at bounding box center [323, 180] width 118 height 11
select select "dtp_production_ready"
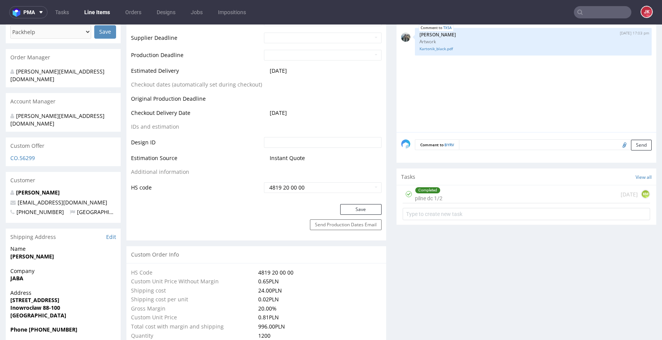
scroll to position [329, 0]
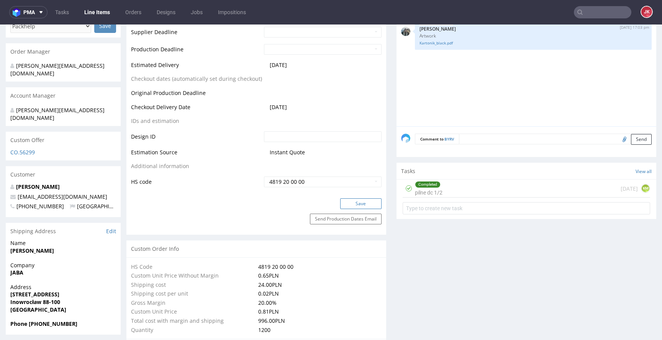
click at [346, 204] on button "Save" at bounding box center [360, 203] width 41 height 11
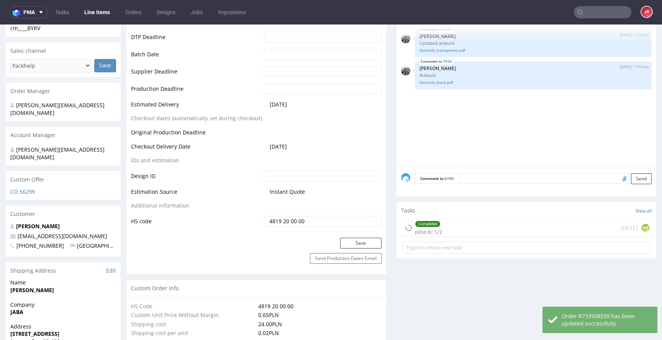
scroll to position [0, 0]
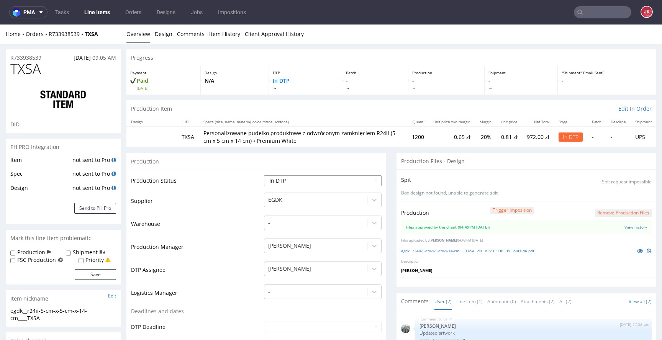
click at [272, 178] on select "Waiting for Artwork Waiting for Diecut Waiting for Mockup Waiting for DTP Waiti…" at bounding box center [323, 180] width 118 height 11
select select "dtp_production_ready"
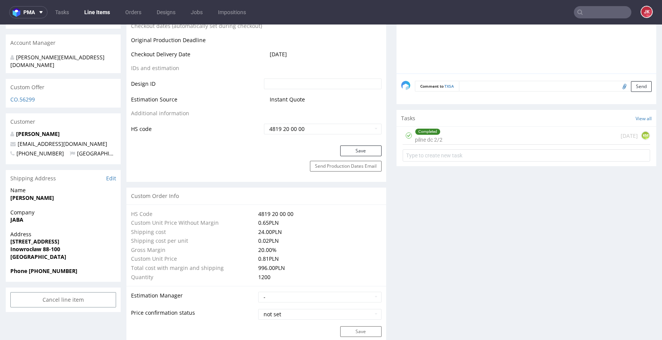
scroll to position [386, 0]
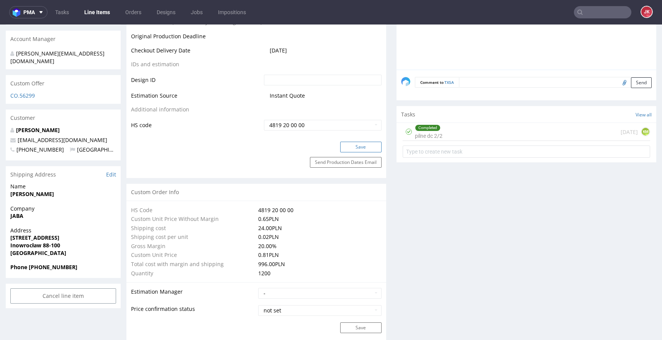
click at [351, 150] on button "Save" at bounding box center [360, 147] width 41 height 11
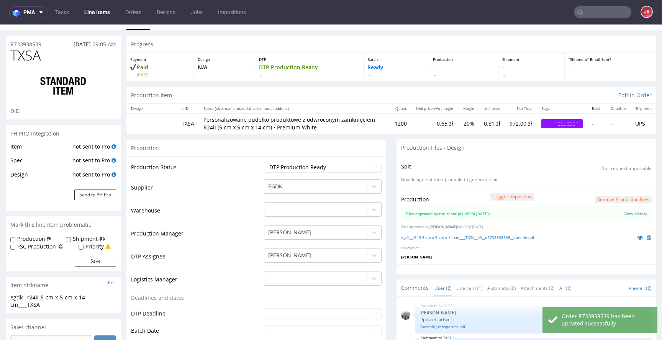
scroll to position [0, 0]
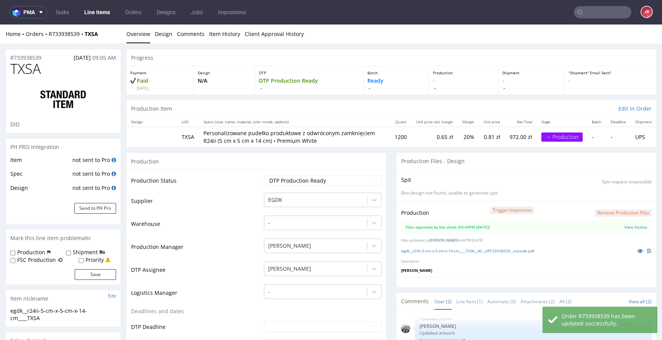
click at [238, 35] on li "Item History" at bounding box center [227, 34] width 36 height 8
click at [234, 34] on link "Item History" at bounding box center [224, 34] width 31 height 19
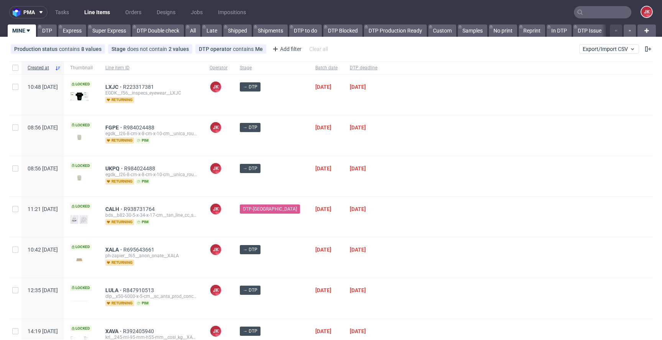
click at [344, 148] on div "[DATE]" at bounding box center [364, 135] width 40 height 40
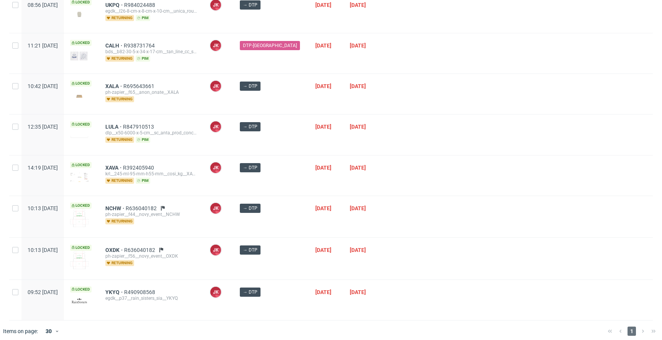
scroll to position [167, 0]
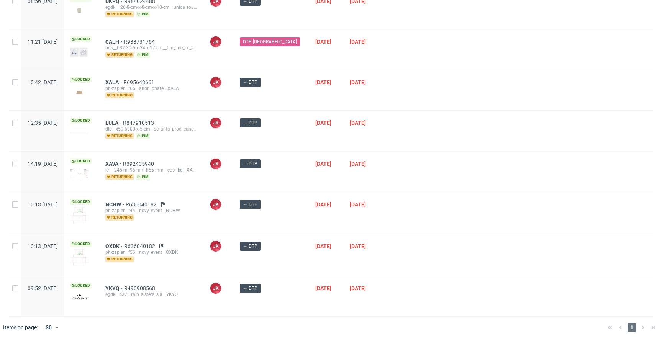
click at [203, 143] on div "[PERSON_NAME] R847910513 dlp__x50-6000-x-5-cm__sc_anta_prod_concept_srl__LULA r…" at bounding box center [151, 131] width 104 height 40
click at [434, 218] on div at bounding box center [518, 212] width 269 height 41
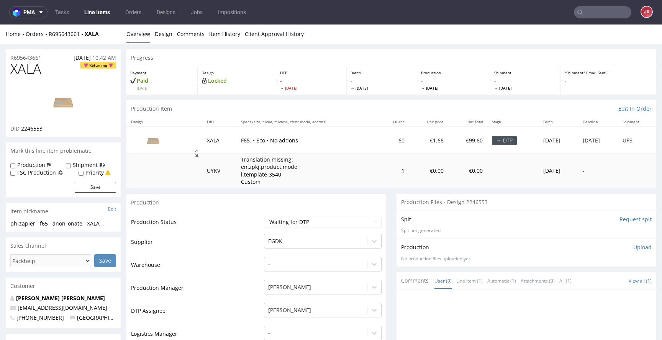
click at [165, 34] on link "Design" at bounding box center [164, 34] width 18 height 19
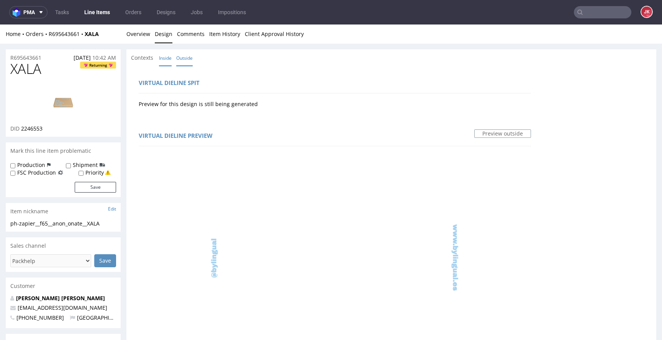
click at [169, 65] on link "Inside" at bounding box center [165, 58] width 13 height 16
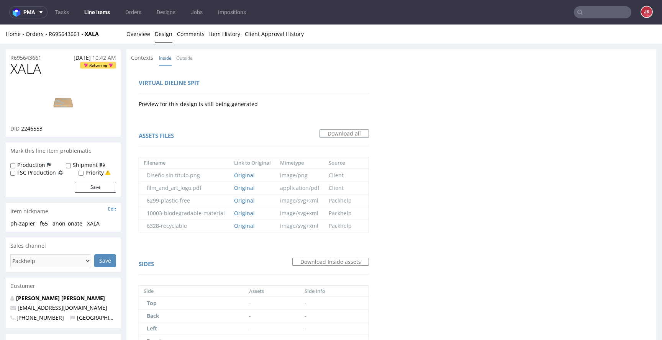
click at [142, 43] on div "Home Orders R695643661 XALA Overview Design Comments Item History Client Approv…" at bounding box center [331, 34] width 662 height 19
click at [142, 38] on link "Overview" at bounding box center [138, 34] width 24 height 19
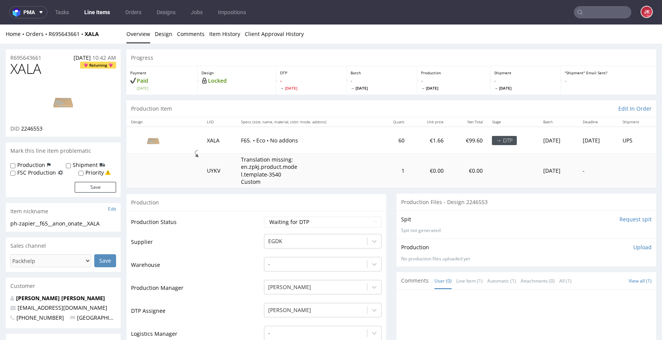
click at [72, 102] on img at bounding box center [63, 101] width 61 height 34
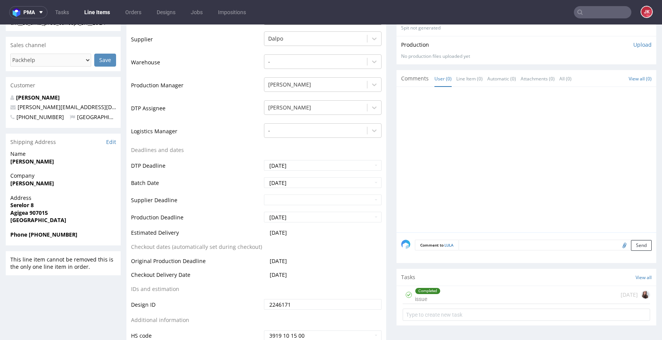
scroll to position [259, 0]
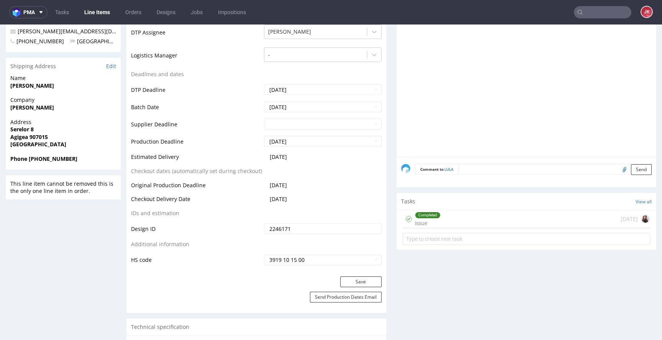
click at [434, 213] on div "Completed issue" at bounding box center [428, 219] width 26 height 18
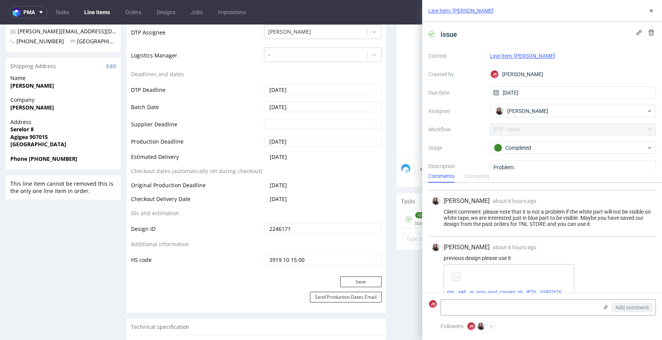
scroll to position [78, 0]
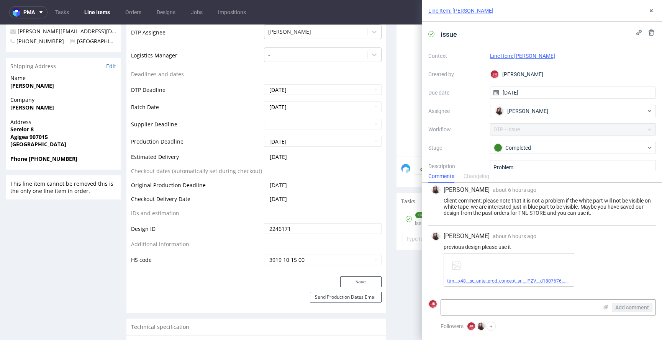
click at [504, 281] on link "ttm__x48__sc_anta_prod_concept_srl__IPZV__d1807676__oR043530569__10__outside (1…" at bounding box center [542, 281] width 191 height 5
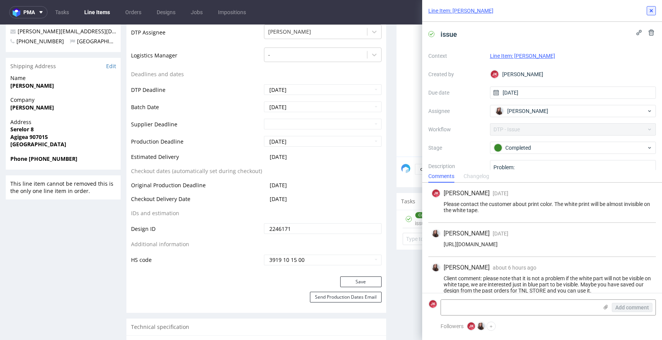
click at [650, 11] on use at bounding box center [651, 10] width 3 height 3
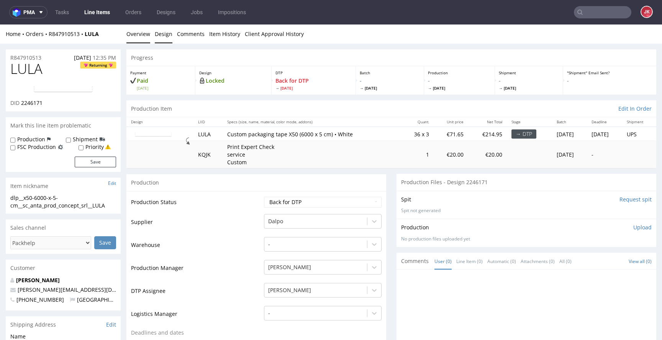
click at [160, 35] on link "Design" at bounding box center [164, 34] width 18 height 19
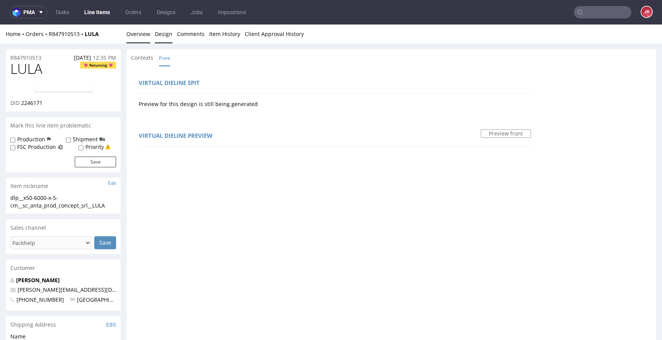
click at [136, 31] on link "Overview" at bounding box center [138, 34] width 24 height 19
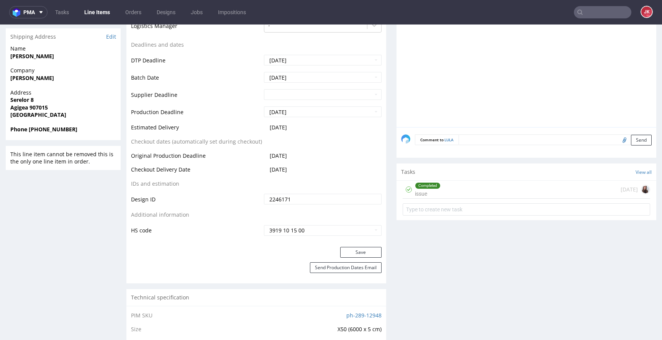
scroll to position [328, 0]
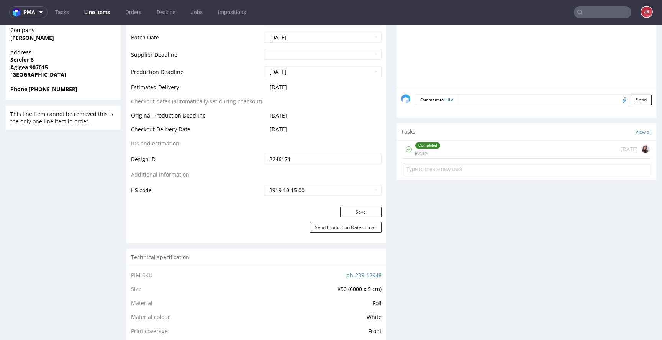
click at [428, 149] on div "Completed issue" at bounding box center [428, 150] width 26 height 18
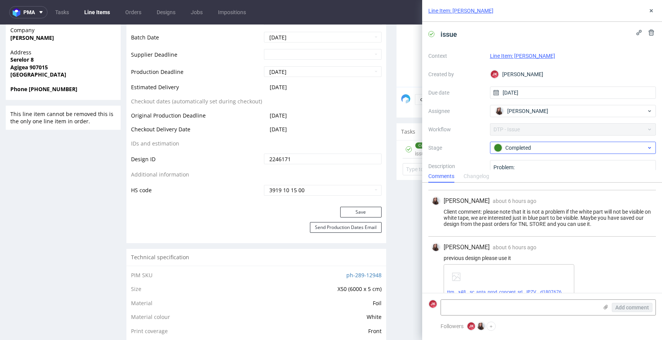
scroll to position [78, 0]
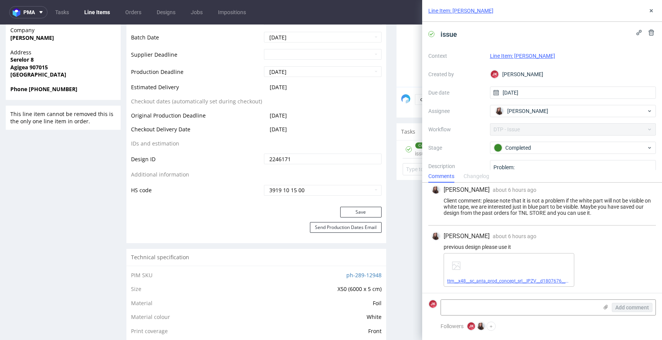
click at [490, 279] on link "ttm__x48__sc_anta_prod_concept_srl__IPZV__d1807676__oR043530569__10__outside (1…" at bounding box center [542, 281] width 191 height 5
click at [652, 10] on use at bounding box center [651, 10] width 3 height 3
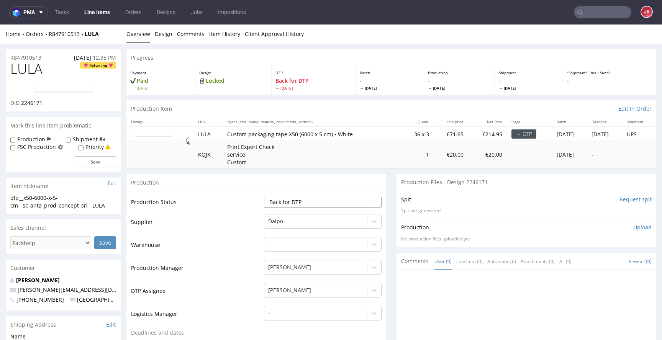
click at [361, 203] on select "Waiting for Artwork Waiting for Diecut Waiting for Mockup Waiting for DTP Waiti…" at bounding box center [323, 202] width 118 height 11
select select "dtp_in_process"
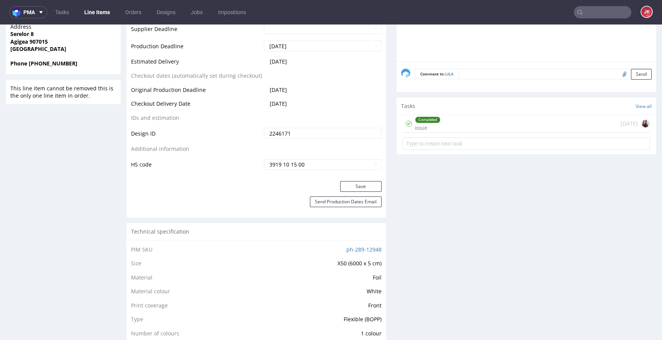
scroll to position [356, 0]
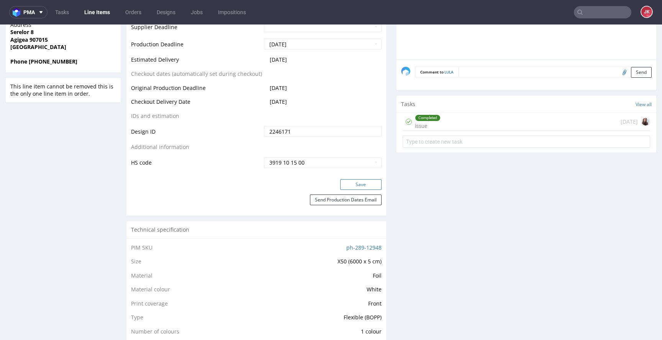
click at [355, 183] on button "Save" at bounding box center [360, 184] width 41 height 11
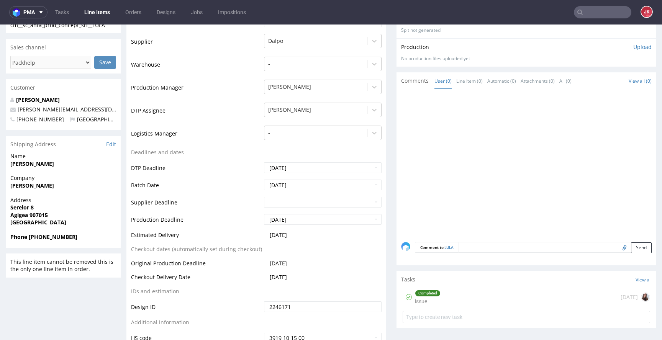
scroll to position [0, 0]
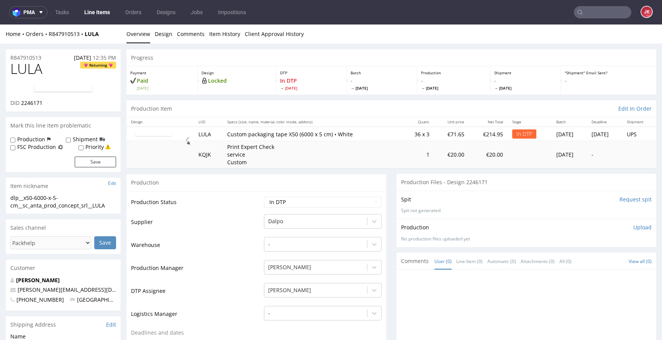
click at [21, 70] on span "LULA" at bounding box center [26, 68] width 32 height 15
copy span "LULA"
drag, startPoint x: 22, startPoint y: 104, endPoint x: 43, endPoint y: 105, distance: 21.1
click at [43, 105] on div "DID 2246171" at bounding box center [63, 103] width 106 height 8
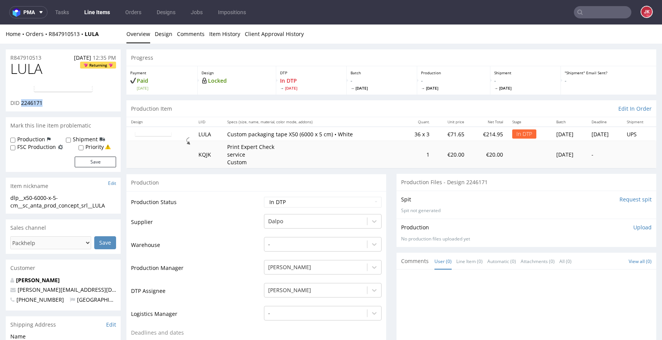
copy span "2246171"
click at [229, 233] on td "Supplier" at bounding box center [196, 224] width 131 height 23
drag, startPoint x: 112, startPoint y: 205, endPoint x: 0, endPoint y: 193, distance: 112.6
copy section "dlp__x50-6000-x-5-cm__sc_anta_prod_concept_srl__LULA"
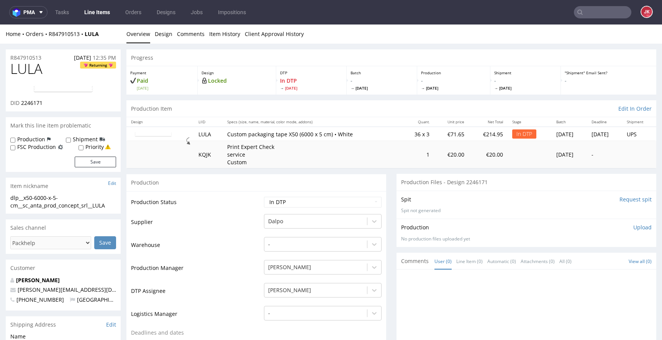
click at [50, 59] on div "R847910513 05.08.2025 12:35 PM" at bounding box center [63, 55] width 115 height 12
drag, startPoint x: 48, startPoint y: 56, endPoint x: 4, endPoint y: 55, distance: 44.5
copy p "R847910513"
drag, startPoint x: 21, startPoint y: 104, endPoint x: 51, endPoint y: 104, distance: 29.5
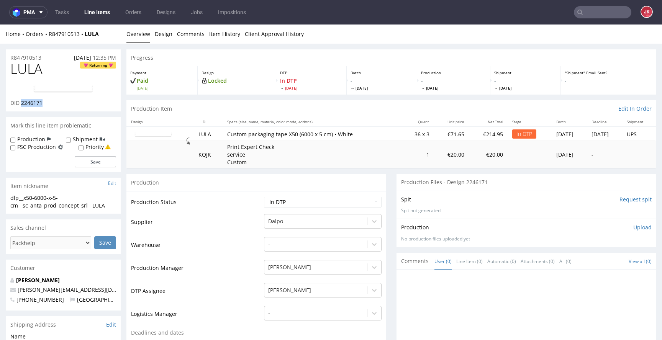
click at [51, 104] on div "DID 2246171" at bounding box center [63, 103] width 106 height 8
copy span "2246171"
click at [534, 224] on div "Production Upload" at bounding box center [526, 228] width 251 height 8
click at [633, 229] on p "Upload" at bounding box center [642, 228] width 18 height 8
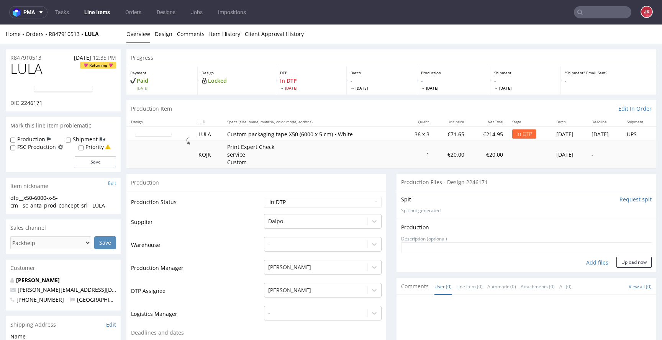
click at [590, 262] on div "Add files" at bounding box center [597, 262] width 38 height 11
type input "C:\fakepath\dlp__x50-6000-x-5-cm__sc_anta_prod_concept_srl__LULA__d2246171__oR8…"
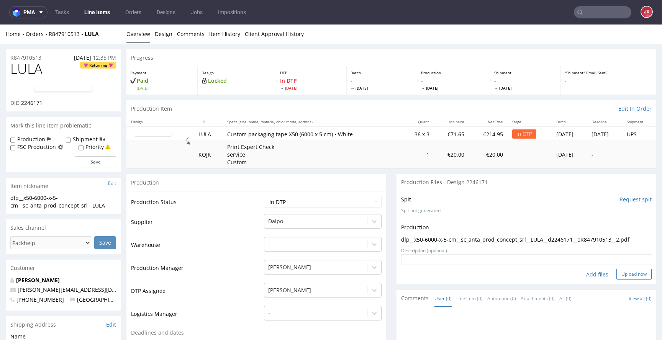
click at [623, 276] on button "Upload now" at bounding box center [633, 274] width 35 height 11
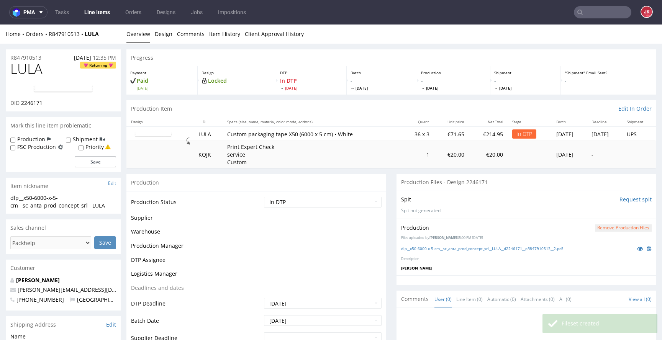
click at [333, 201] on select "Waiting for Artwork Waiting for Diecut Waiting for Mockup Waiting for DTP Waiti…" at bounding box center [323, 202] width 118 height 11
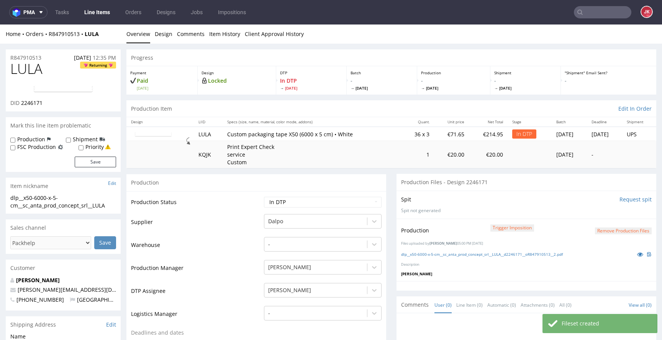
select select "dtp_production_ready"
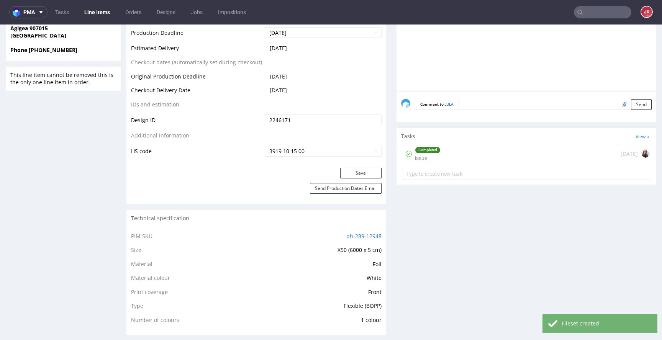
scroll to position [369, 0]
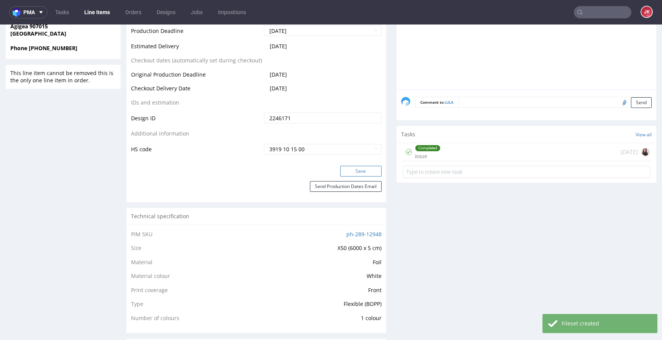
click at [361, 173] on button "Save" at bounding box center [360, 171] width 41 height 11
click at [421, 156] on div "Completed issue" at bounding box center [428, 152] width 26 height 18
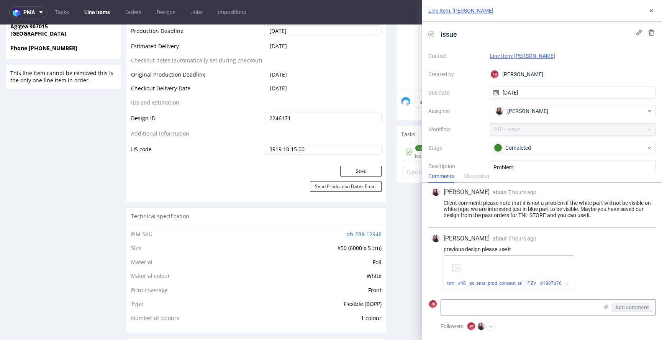
scroll to position [78, 0]
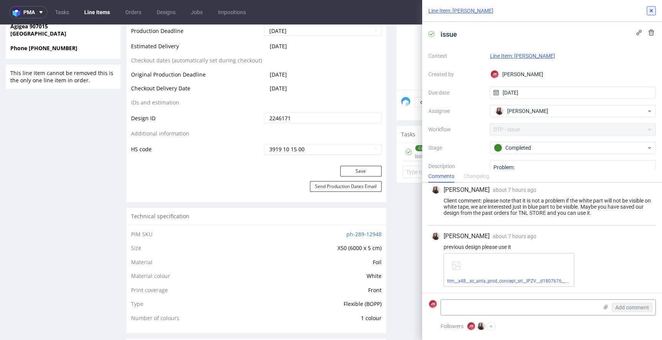
click at [648, 15] on button at bounding box center [651, 10] width 9 height 9
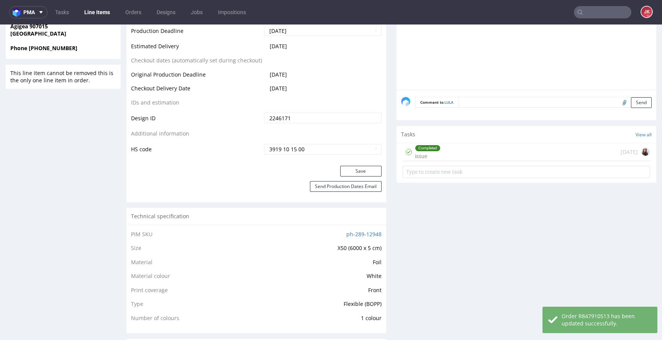
click at [384, 169] on div "Progress Payment Paid Tue 05 Aug Design Locked DTP DTP Production Ready Fri 8 A…" at bounding box center [391, 214] width 530 height 1068
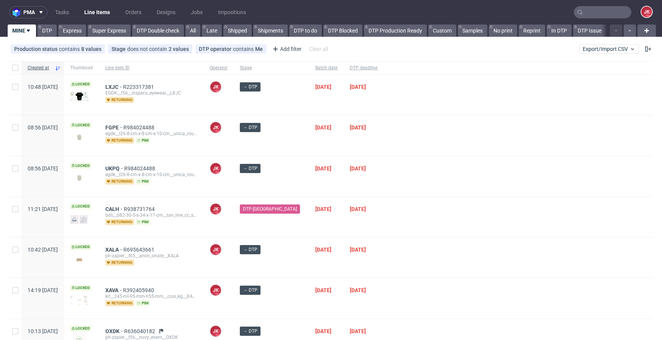
click at [292, 231] on div "DTP-[GEOGRAPHIC_DATA]" at bounding box center [271, 217] width 75 height 40
click at [309, 183] on div "[DATE]" at bounding box center [326, 176] width 34 height 40
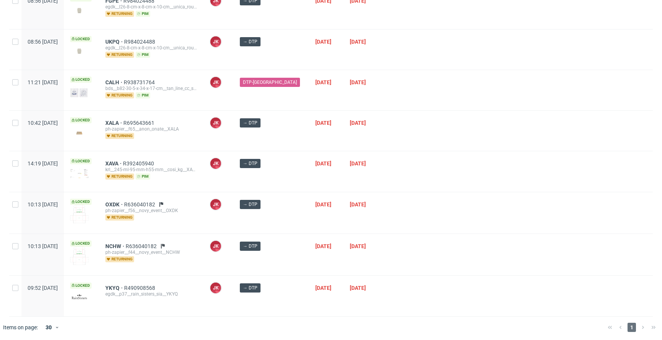
click at [292, 176] on div "→ DTP" at bounding box center [271, 171] width 75 height 40
click at [422, 180] on div at bounding box center [518, 171] width 269 height 40
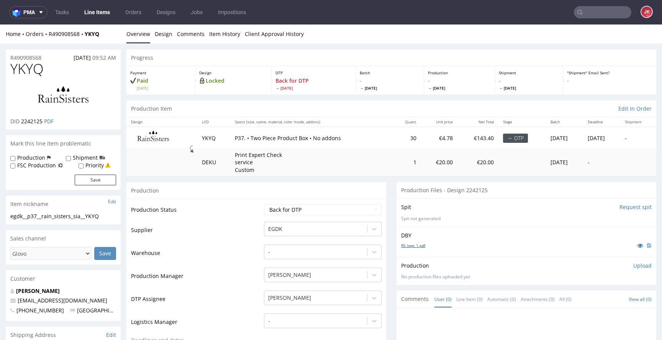
click at [409, 245] on link "RS_logo_1.pdf" at bounding box center [413, 245] width 24 height 5
click at [66, 95] on img at bounding box center [63, 97] width 61 height 27
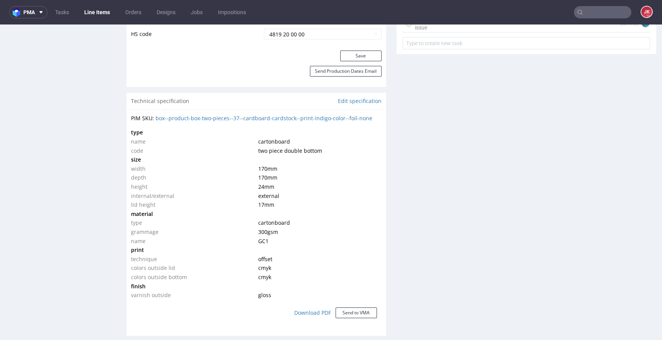
scroll to position [506, 0]
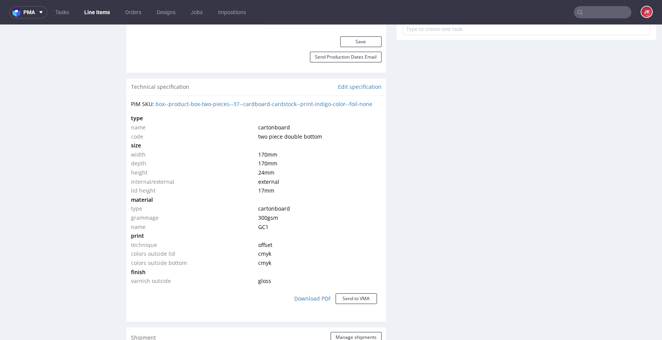
click at [385, 199] on div "Progress Payment Paid Tue 29 Jul Design Locked DTP Back for DTP Thu 31 Jul Batc…" at bounding box center [391, 196] width 530 height 1306
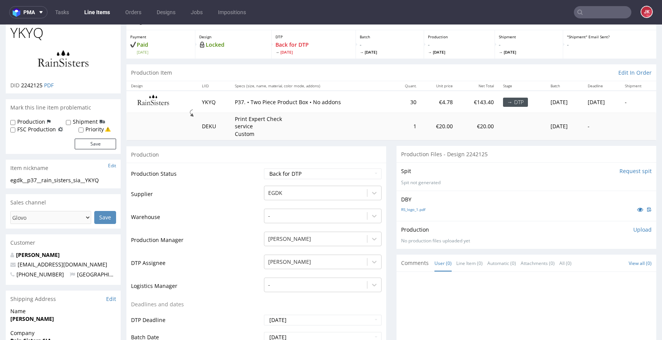
scroll to position [0, 0]
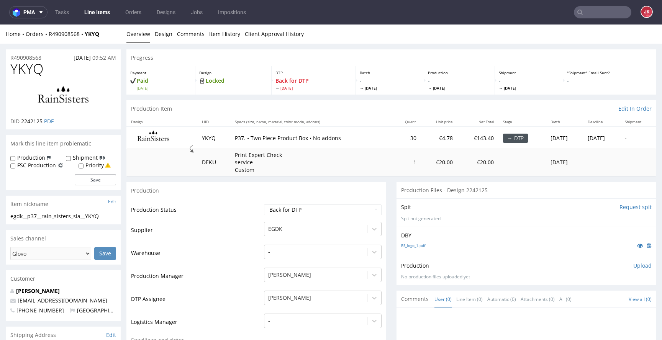
click at [227, 233] on td "Supplier" at bounding box center [196, 232] width 131 height 23
click at [295, 208] on select "Waiting for Artwork Waiting for Diecut Waiting for Mockup Waiting for DTP Waiti…" at bounding box center [323, 210] width 118 height 11
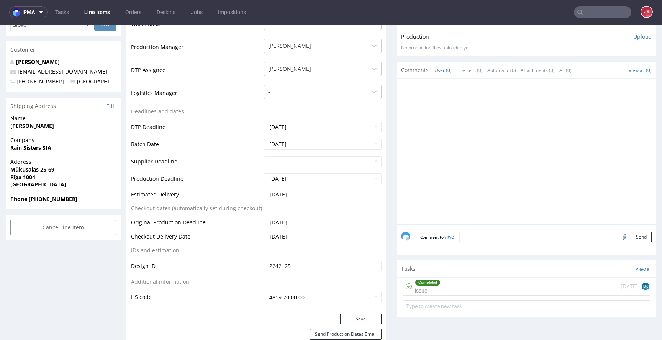
scroll to position [271, 0]
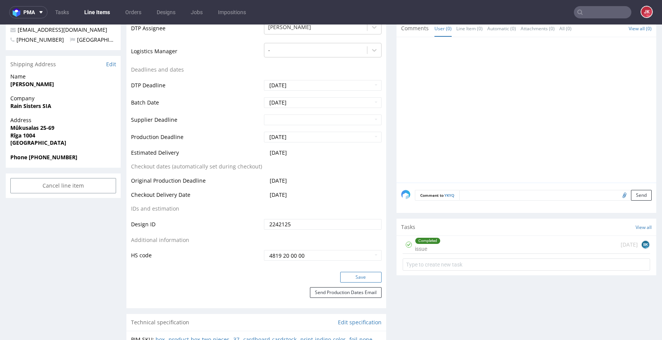
click at [362, 279] on button "Save" at bounding box center [360, 277] width 41 height 11
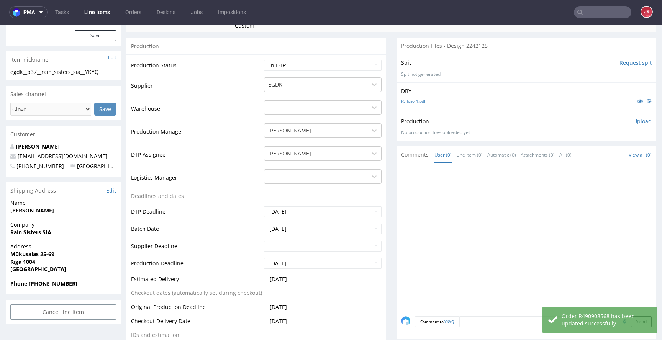
scroll to position [0, 0]
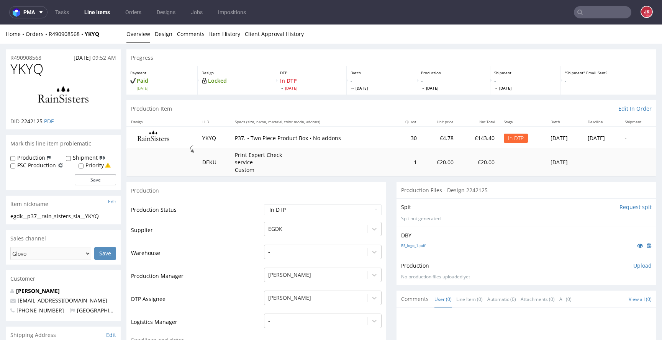
drag, startPoint x: 214, startPoint y: 226, endPoint x: 192, endPoint y: 228, distance: 21.5
click at [214, 226] on td "Supplier" at bounding box center [196, 232] width 131 height 23
drag, startPoint x: 107, startPoint y: 215, endPoint x: 1, endPoint y: 219, distance: 106.6
copy div "egdk__p37__rain_sisters_sia__YKYQ"
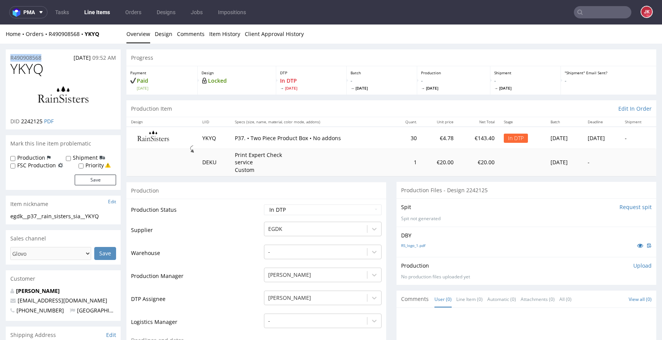
drag, startPoint x: 53, startPoint y: 58, endPoint x: 0, endPoint y: 57, distance: 53.3
copy p "R490908568"
drag, startPoint x: 22, startPoint y: 123, endPoint x: 42, endPoint y: 123, distance: 19.6
click at [42, 123] on span "2242125" at bounding box center [31, 121] width 21 height 7
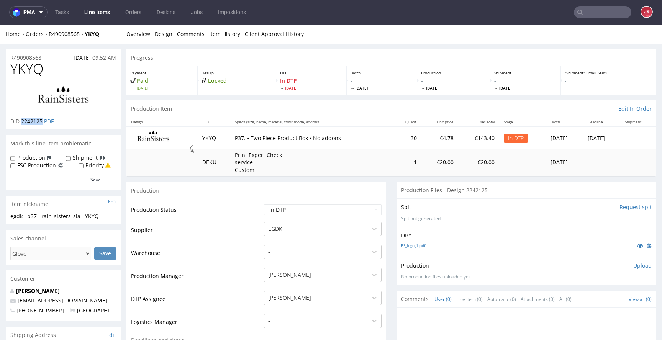
copy span "2242125"
click at [361, 210] on select "Waiting for Artwork Waiting for Diecut Waiting for Mockup Waiting for DTP Waiti…" at bounding box center [323, 210] width 118 height 11
select select "dtp_ca_needed"
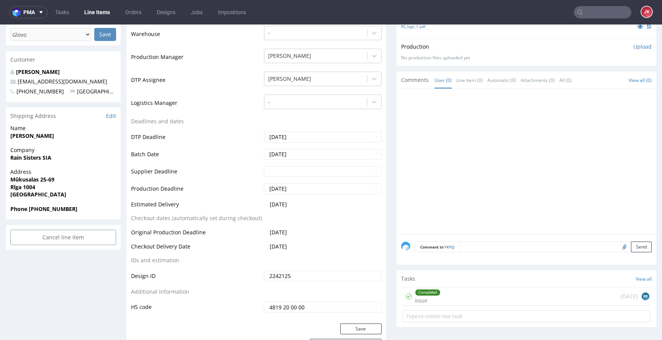
scroll to position [247, 0]
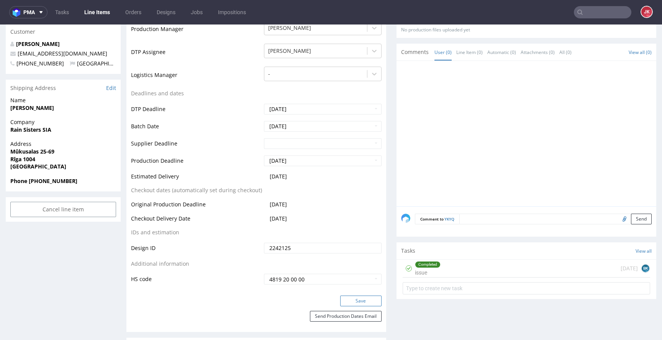
click at [355, 302] on button "Save" at bounding box center [360, 301] width 41 height 11
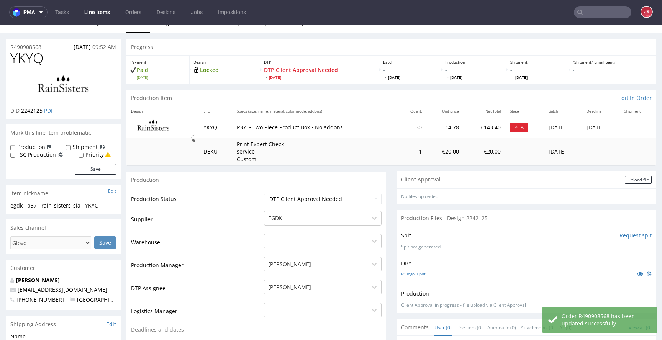
scroll to position [0, 0]
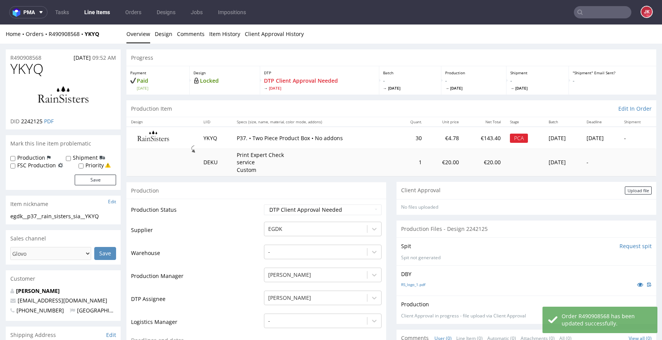
click at [625, 191] on div "Upload file" at bounding box center [638, 191] width 27 height 8
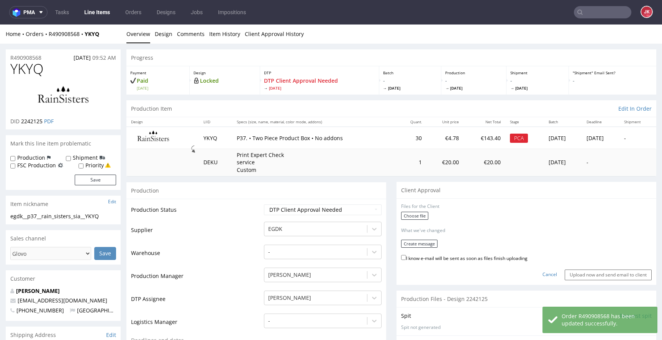
click at [423, 216] on div "Choose file" at bounding box center [526, 217] width 251 height 10
click at [415, 216] on label "Choose file" at bounding box center [414, 216] width 27 height 8
click at [0, 25] on input "Choose file" at bounding box center [0, 25] width 0 height 0
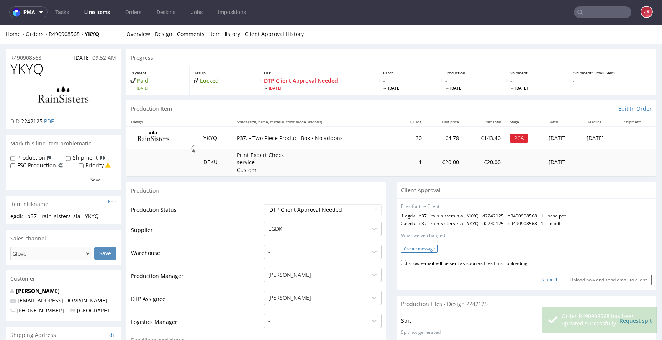
click at [421, 249] on button "Create message" at bounding box center [419, 249] width 36 height 8
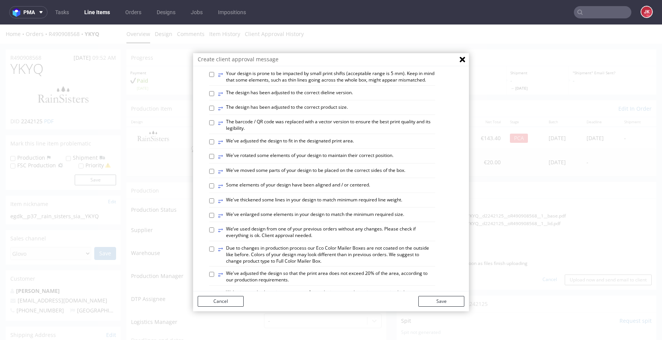
scroll to position [188, 0]
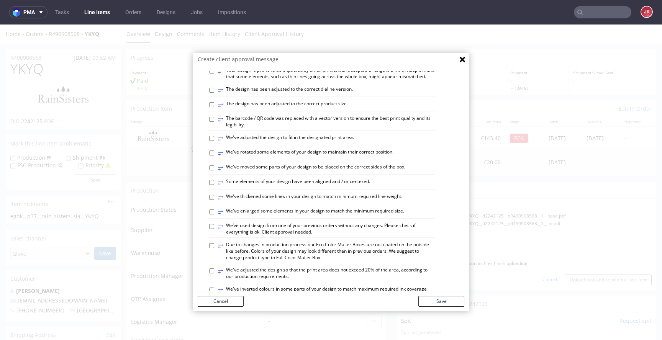
click at [247, 109] on label "⥂ The design has been adjusted to the correct product size." at bounding box center [283, 105] width 130 height 8
click at [214, 107] on input "⥂ The design has been adjusted to the correct product size." at bounding box center [211, 104] width 5 height 5
checkbox input "true"
click at [256, 187] on label "⥂ Some elements of your design have been aligned and / or centered." at bounding box center [294, 183] width 152 height 8
click at [214, 185] on input "⥂ Some elements of your design have been aligned and / or centered." at bounding box center [211, 182] width 5 height 5
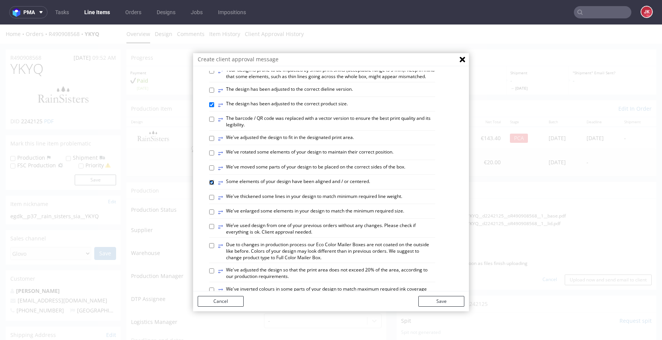
checkbox input "true"
click at [248, 216] on label "⥂ We've enlarged some elements in your design to match the minimum required siz…" at bounding box center [311, 212] width 186 height 8
click at [214, 215] on input "⥂ We've enlarged some elements in your design to match the minimum required siz…" at bounding box center [211, 212] width 5 height 5
checkbox input "true"
click at [427, 299] on button "Save" at bounding box center [441, 301] width 46 height 11
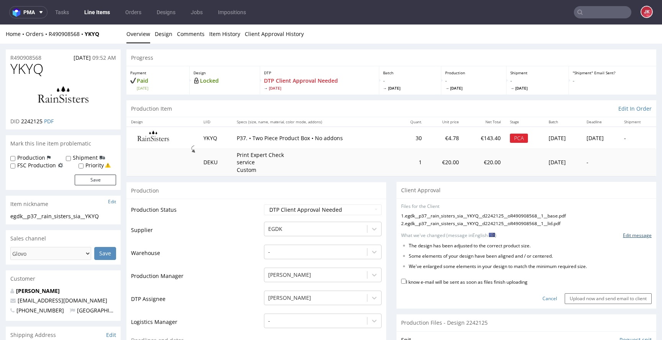
click at [623, 235] on link "Edit message" at bounding box center [637, 236] width 29 height 7
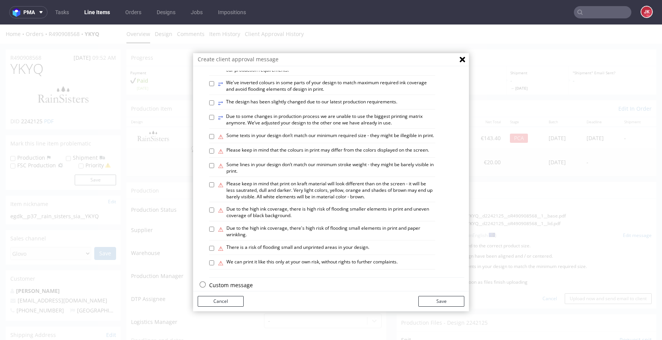
scroll to position [395, 0]
click at [423, 301] on button "Save" at bounding box center [441, 301] width 46 height 11
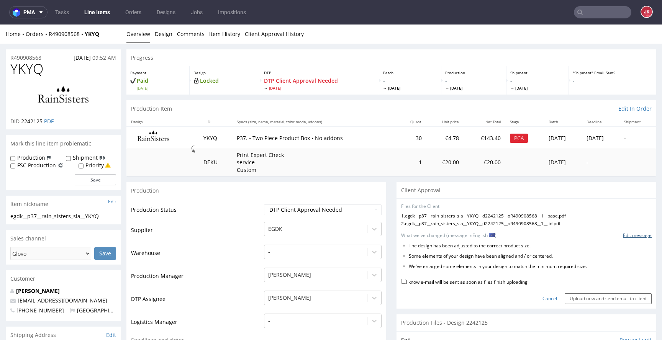
click at [623, 235] on link "Edit message" at bounding box center [637, 236] width 29 height 7
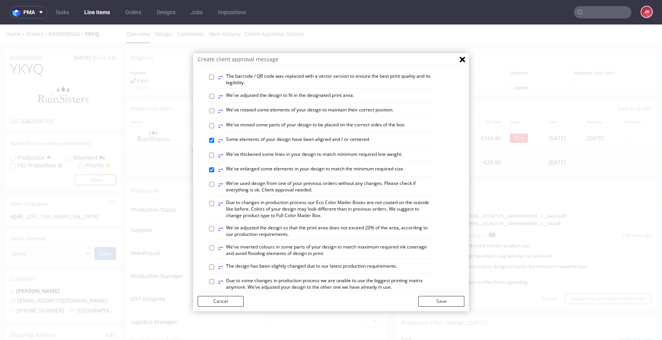
scroll to position [231, 0]
click at [262, 144] on label "⥂ Some elements of your design have been aligned and / or centered." at bounding box center [294, 139] width 152 height 8
click at [214, 142] on input "⥂ Some elements of your design have been aligned and / or centered." at bounding box center [211, 139] width 5 height 5
checkbox input "false"
click at [437, 302] on button "Save" at bounding box center [441, 301] width 46 height 11
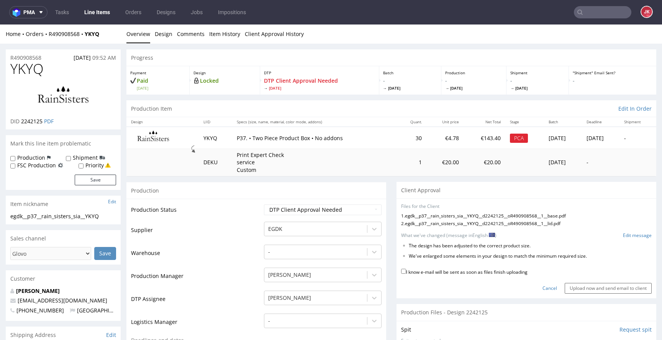
click at [447, 271] on label "I know e-mail will be sent as soon as files finish uploading" at bounding box center [464, 271] width 126 height 8
click at [406, 271] on input "I know e-mail will be sent as soon as files finish uploading" at bounding box center [403, 271] width 5 height 5
checkbox input "true"
click at [592, 290] on input "Upload now and send email to client" at bounding box center [608, 288] width 87 height 11
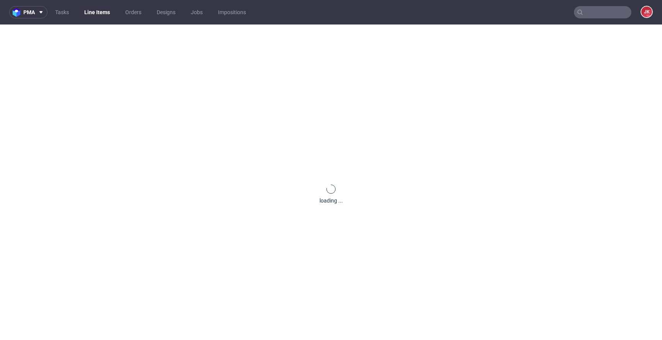
scroll to position [0, 0]
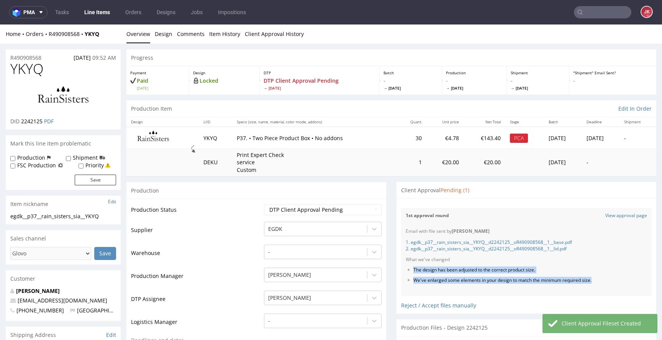
drag, startPoint x: 408, startPoint y: 270, endPoint x: 606, endPoint y: 286, distance: 199.1
click at [606, 286] on div "Email with file sent by Jan Kocik 1. egdk__p37__rain_sisters_sia__YKYQ__d224212…" at bounding box center [526, 260] width 251 height 72
copy ul "The design has been adjusted to the correct product size. We've enlarged some e…"
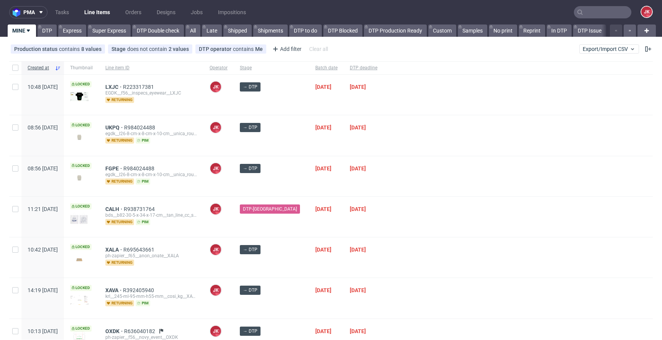
click at [333, 105] on div "[DATE]" at bounding box center [326, 95] width 34 height 40
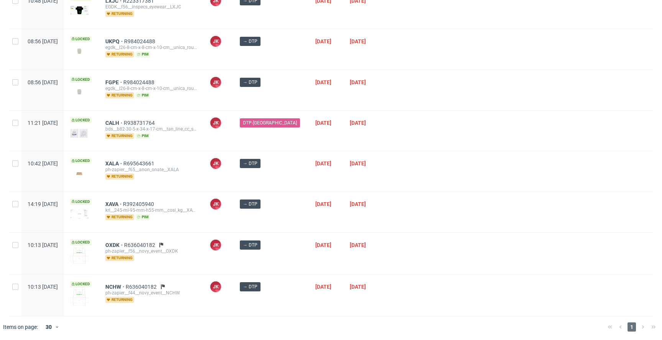
click at [344, 135] on div "[DATE]" at bounding box center [364, 131] width 40 height 40
click at [287, 177] on span "→ DTP" at bounding box center [271, 170] width 63 height 23
click at [292, 177] on div "→ DTP" at bounding box center [271, 171] width 75 height 40
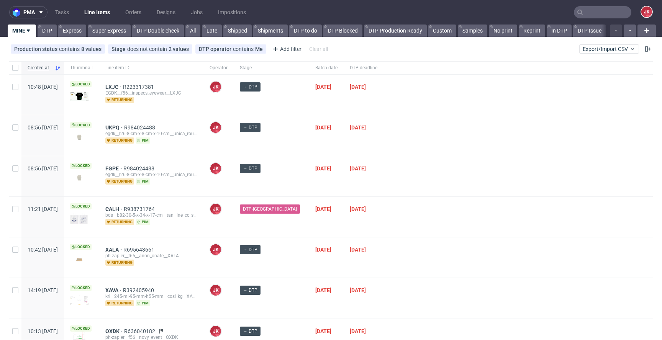
click at [291, 186] on div "→ DTP" at bounding box center [271, 176] width 75 height 40
click at [333, 229] on div "12/08/2025" at bounding box center [326, 217] width 34 height 40
click at [435, 226] on div at bounding box center [518, 217] width 269 height 40
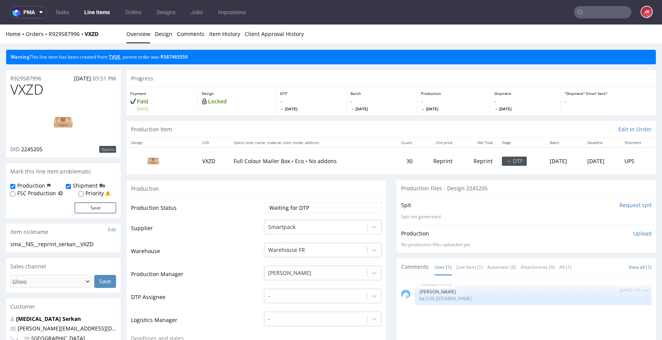
click at [118, 57] on link "TVUE" at bounding box center [114, 57] width 11 height 7
click at [235, 226] on td "Supplier" at bounding box center [196, 230] width 131 height 23
drag, startPoint x: 103, startPoint y: 244, endPoint x: 1, endPoint y: 251, distance: 102.9
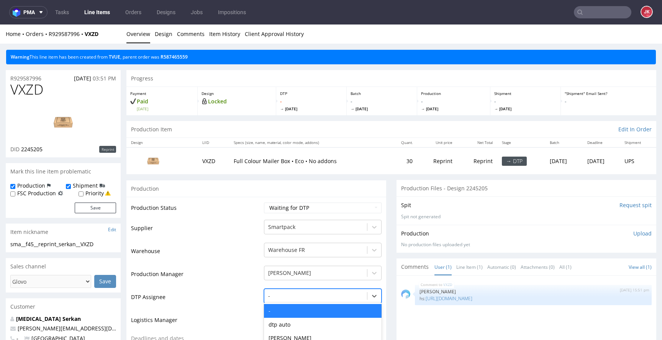
click at [304, 300] on div "Krystian Gaza, 6 of 30. 30 results available. Use Up and Down to choose options…" at bounding box center [323, 294] width 118 height 11
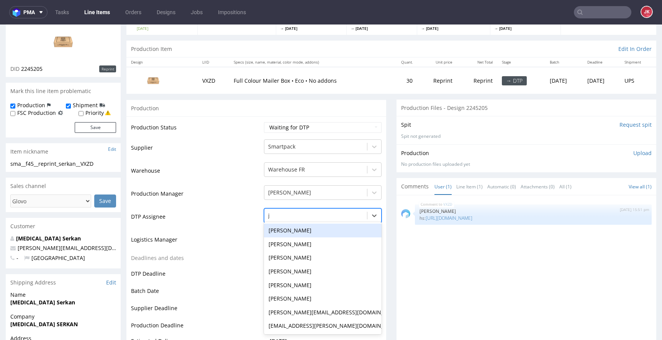
type input "ja"
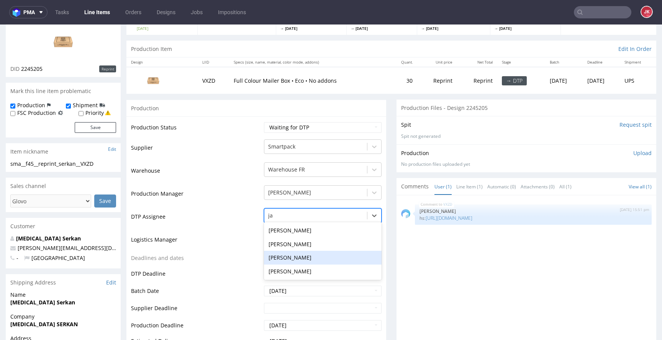
click at [300, 257] on div "[PERSON_NAME]" at bounding box center [323, 258] width 118 height 14
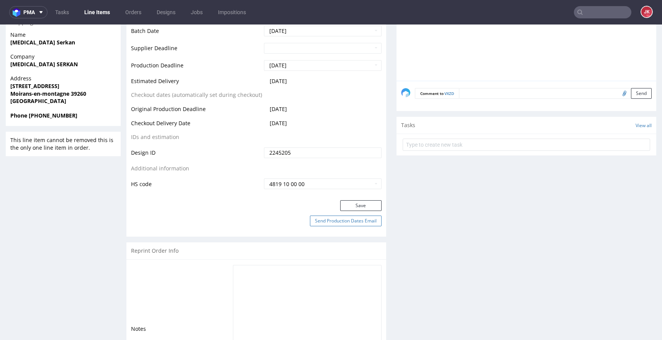
scroll to position [358, 0]
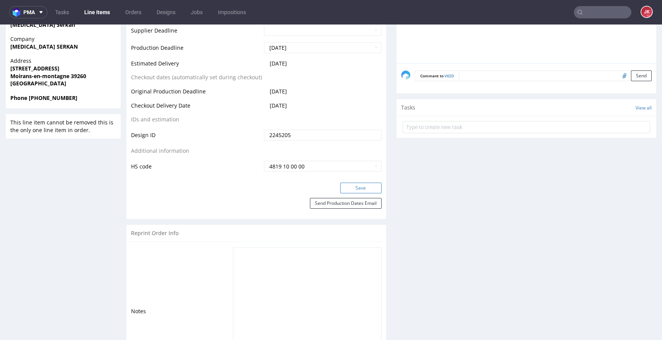
click at [368, 185] on button "Save" at bounding box center [360, 188] width 41 height 11
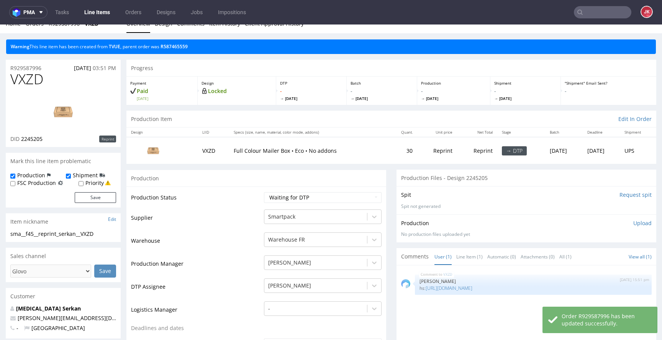
scroll to position [0, 0]
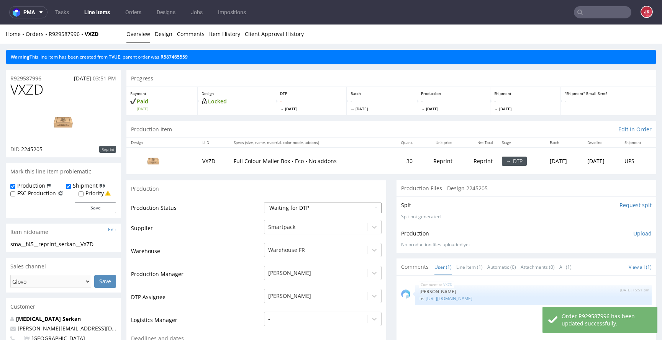
click at [281, 209] on select "Waiting for Artwork Waiting for Diecut Waiting for Mockup Waiting for DTP Waiti…" at bounding box center [323, 208] width 118 height 11
select select "dtp_in_process"
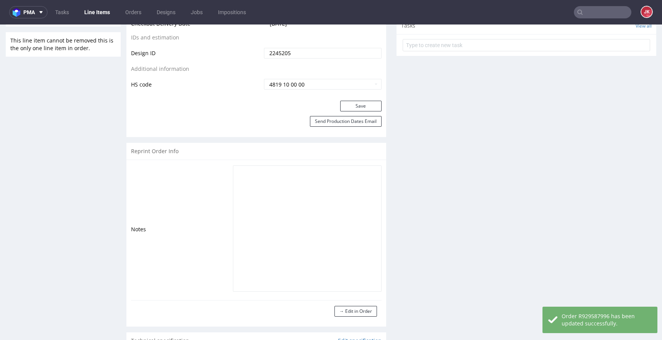
scroll to position [465, 0]
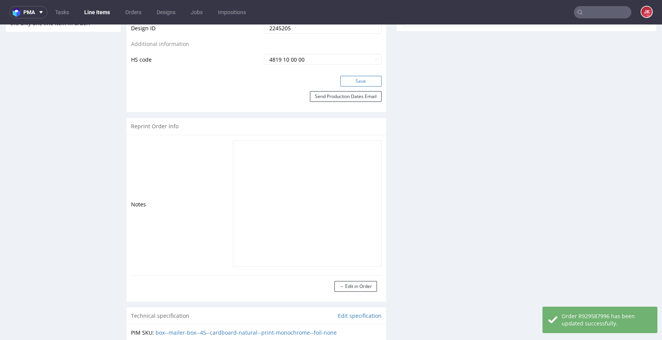
click at [354, 81] on button "Save" at bounding box center [360, 81] width 41 height 11
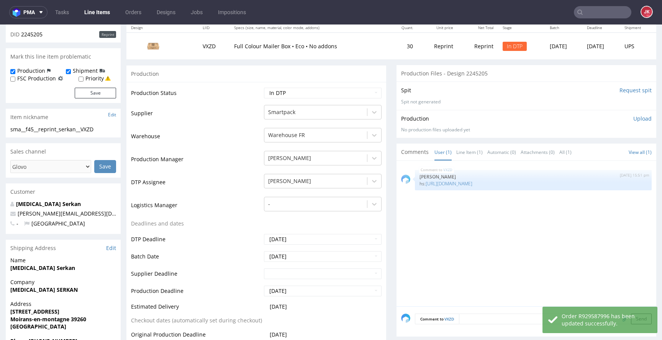
scroll to position [0, 0]
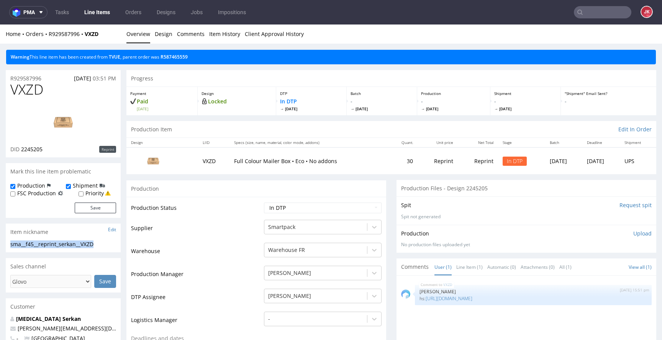
drag, startPoint x: 101, startPoint y: 244, endPoint x: 0, endPoint y: 248, distance: 101.2
copy div "sma__f45__reprint_serkan__VXZD"
drag, startPoint x: 23, startPoint y: 77, endPoint x: 0, endPoint y: 78, distance: 23.4
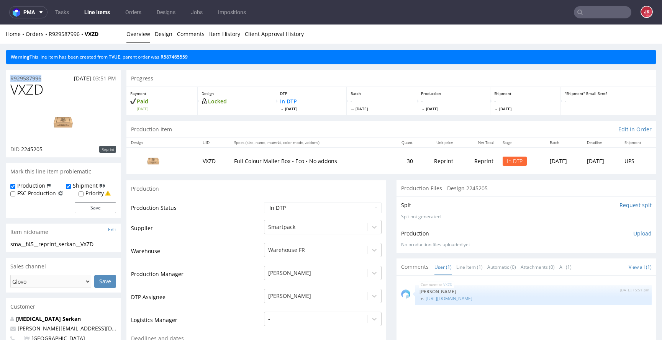
copy p "R929587996"
click at [25, 90] on span "VXZD" at bounding box center [26, 89] width 33 height 15
copy span "VXZD"
click at [633, 234] on p "Upload" at bounding box center [642, 234] width 18 height 8
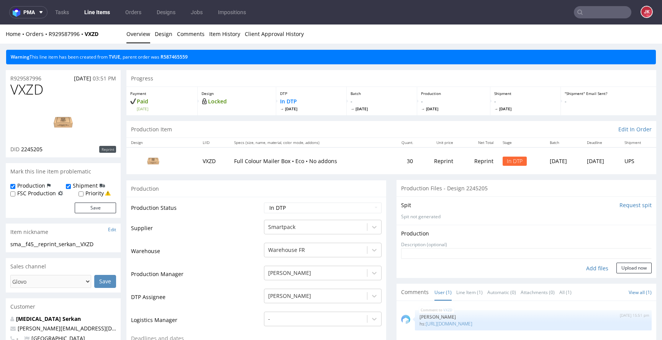
click at [584, 269] on div "Add files" at bounding box center [597, 268] width 38 height 11
type input "C:\fakepath\sma__f45__reprint_serkan__VXZD__d2245205__oR929587996.pdf"
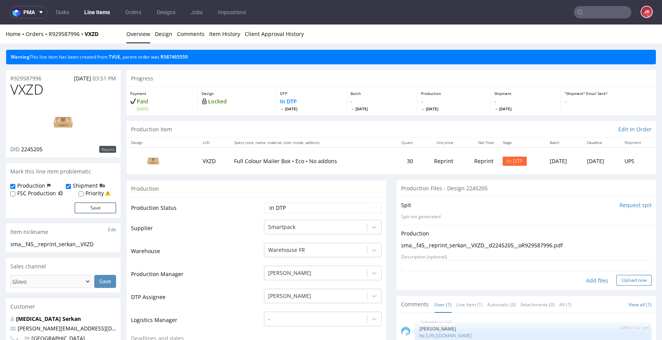
click at [621, 282] on button "Upload now" at bounding box center [633, 280] width 35 height 11
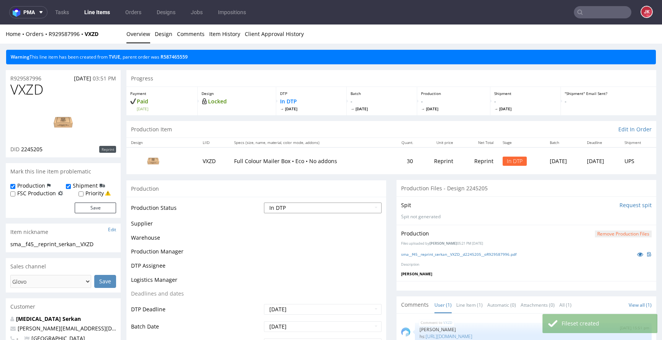
click at [335, 206] on select "Waiting for Artwork Waiting for Diecut Waiting for Mockup Waiting for DTP Waiti…" at bounding box center [323, 208] width 118 height 11
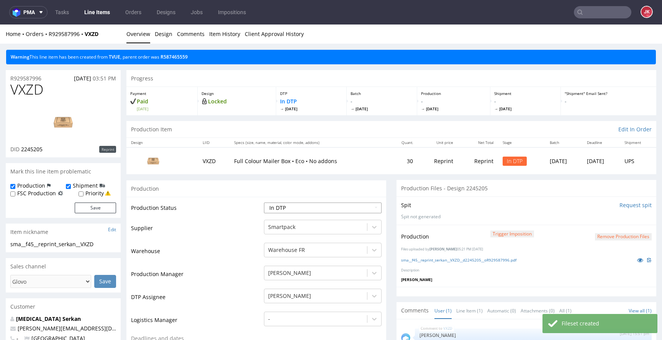
select select "dtp_production_ready"
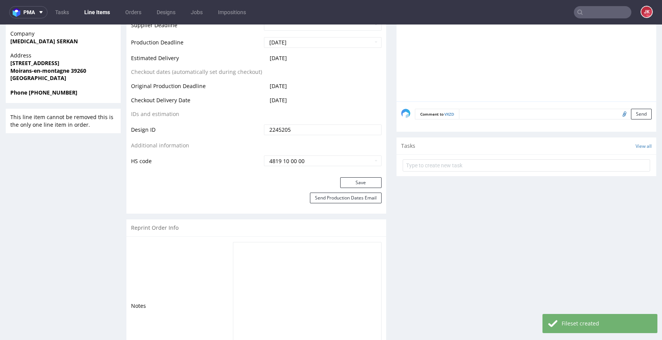
scroll to position [389, 0]
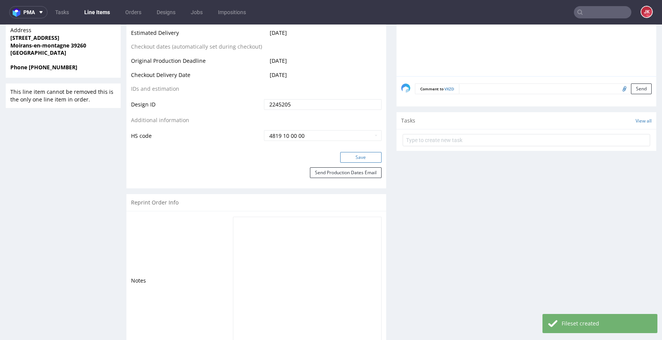
click at [349, 160] on button "Save" at bounding box center [360, 157] width 41 height 11
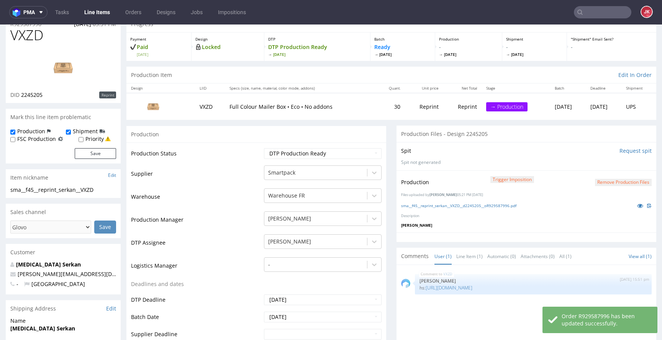
scroll to position [0, 0]
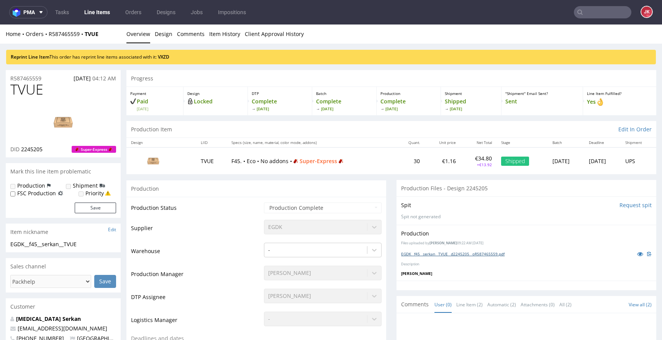
click at [462, 254] on link "EGDK__f45__serkan__TVUE__d2245205__oR587465559.pdf" at bounding box center [452, 253] width 103 height 5
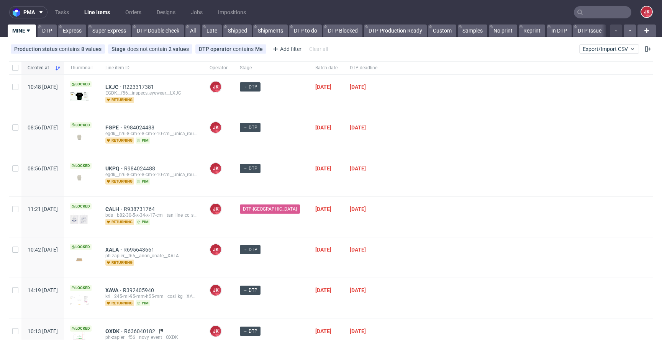
click at [290, 138] on div "→ DTP" at bounding box center [271, 135] width 75 height 40
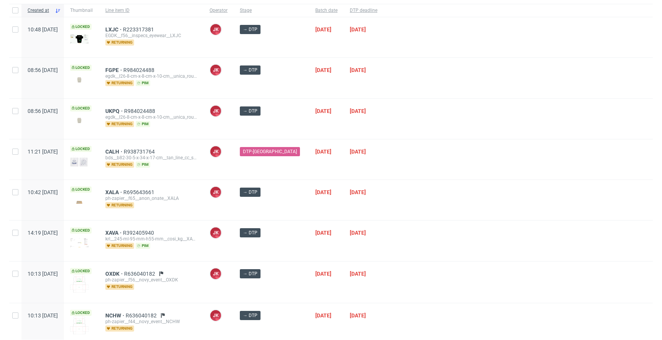
scroll to position [86, 0]
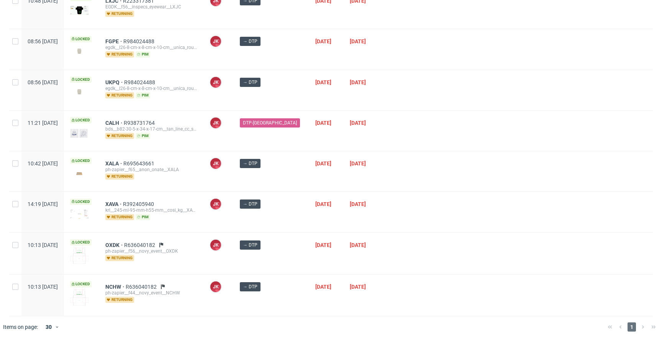
click at [419, 164] on div at bounding box center [518, 171] width 269 height 40
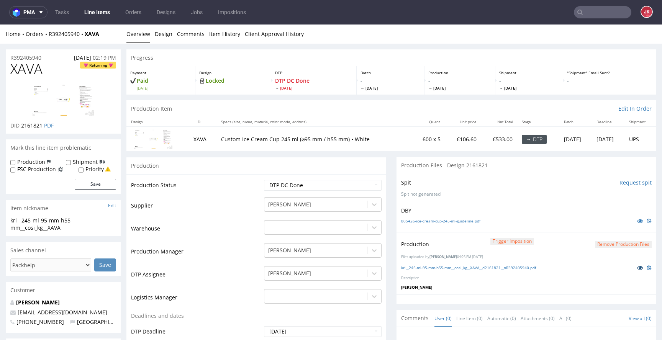
click at [637, 269] on icon at bounding box center [640, 267] width 6 height 5
click at [306, 180] on td "Waiting for Artwork Waiting for Diecut Waiting for Mockup Waiting for DTP Waiti…" at bounding box center [322, 187] width 120 height 17
click at [306, 180] on select "Waiting for Artwork Waiting for Diecut Waiting for Mockup Waiting for DTP Waiti…" at bounding box center [323, 185] width 118 height 11
select select "dtp_production_ready"
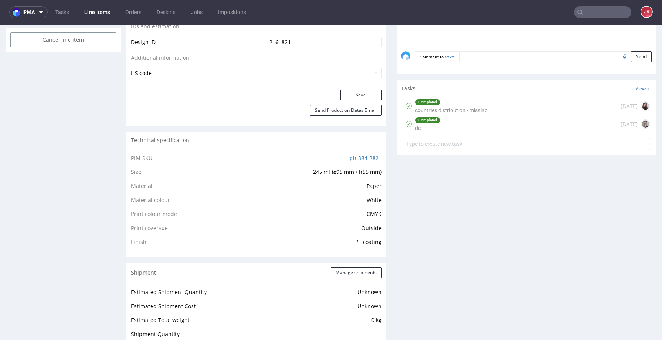
scroll to position [415, 0]
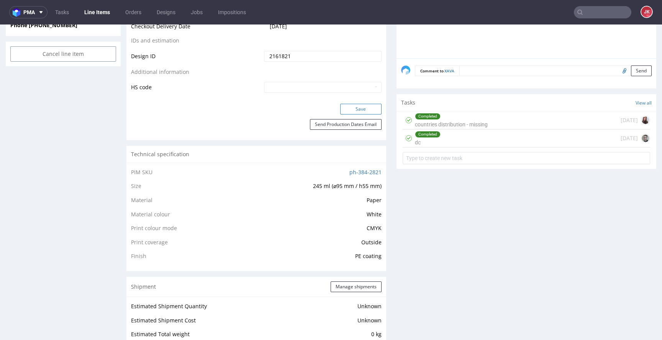
click at [362, 110] on button "Save" at bounding box center [360, 109] width 41 height 11
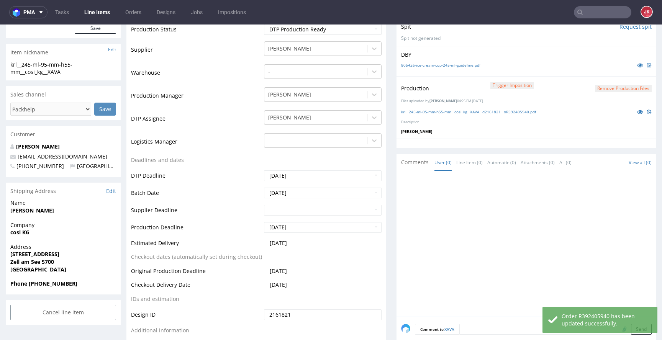
scroll to position [0, 0]
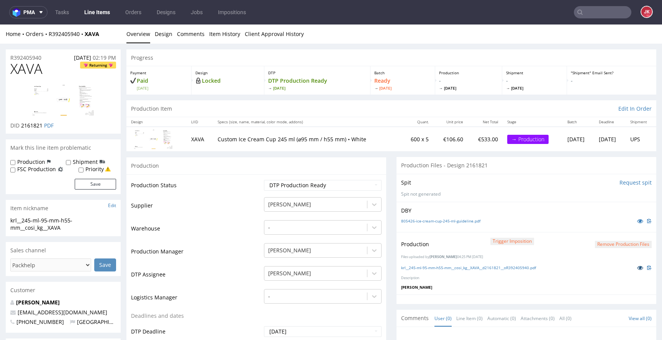
click at [637, 270] on icon at bounding box center [640, 267] width 6 height 5
click at [599, 246] on button "Remove production files" at bounding box center [623, 244] width 57 height 7
click at [604, 233] on link "Yes" at bounding box center [599, 226] width 22 height 11
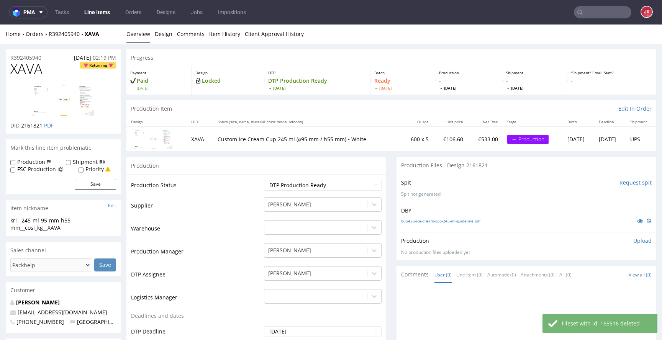
click at [633, 241] on p "Upload" at bounding box center [642, 241] width 18 height 8
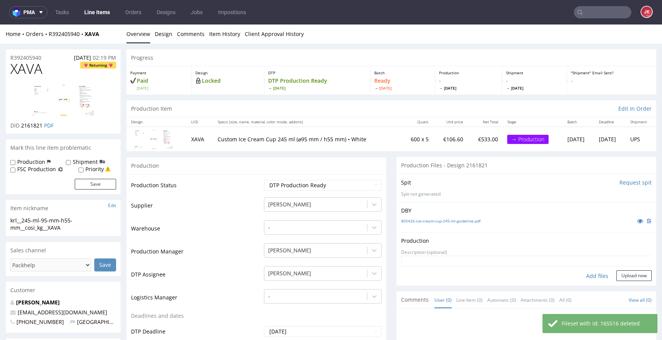
click at [588, 274] on div "Add files" at bounding box center [597, 275] width 38 height 11
type input "C:\fakepath\krl__245-ml-95-mm-h55-mm__cosi_kg__XAVA__d2161821__oR392405940.pdf"
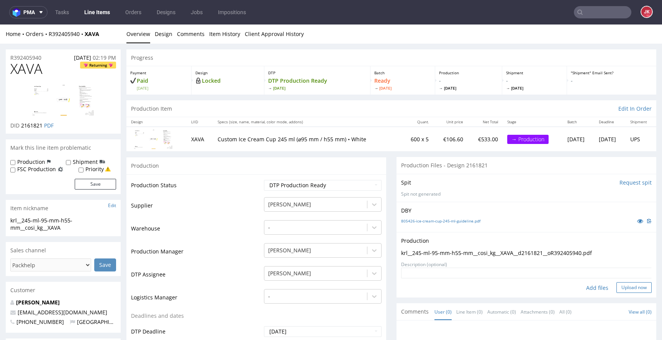
click at [620, 287] on button "Upload now" at bounding box center [633, 287] width 35 height 11
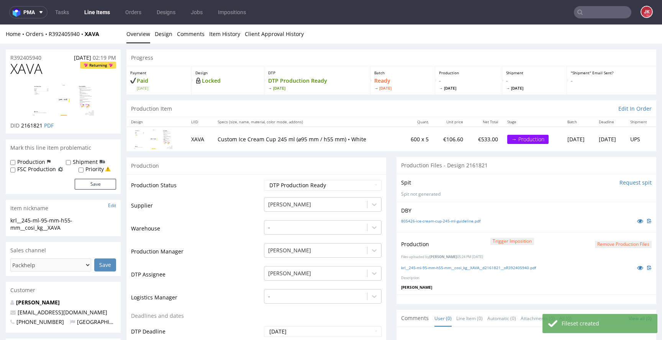
click at [637, 219] on icon at bounding box center [640, 220] width 6 height 5
